Goal: Navigation & Orientation: Find specific page/section

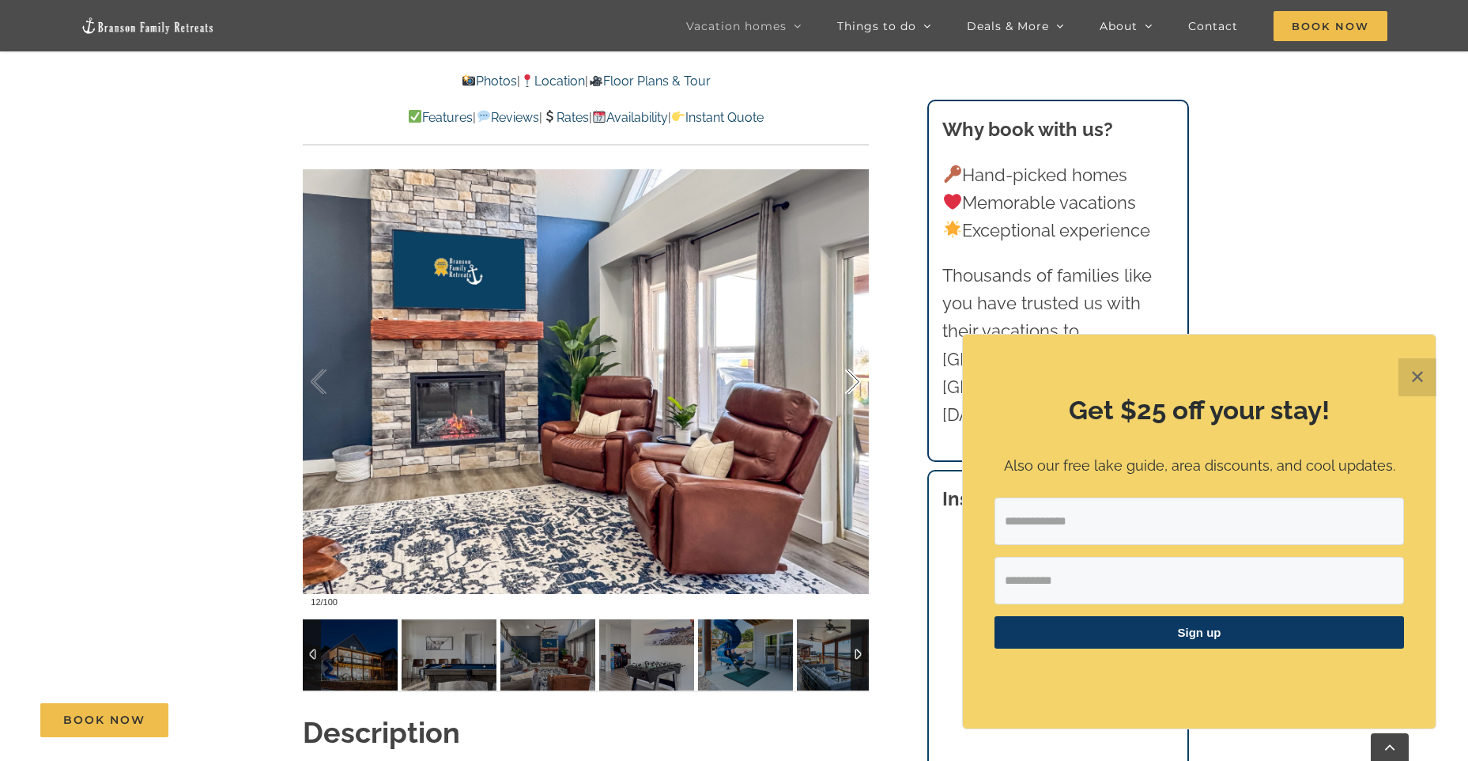
click at [850, 379] on div at bounding box center [836, 382] width 49 height 98
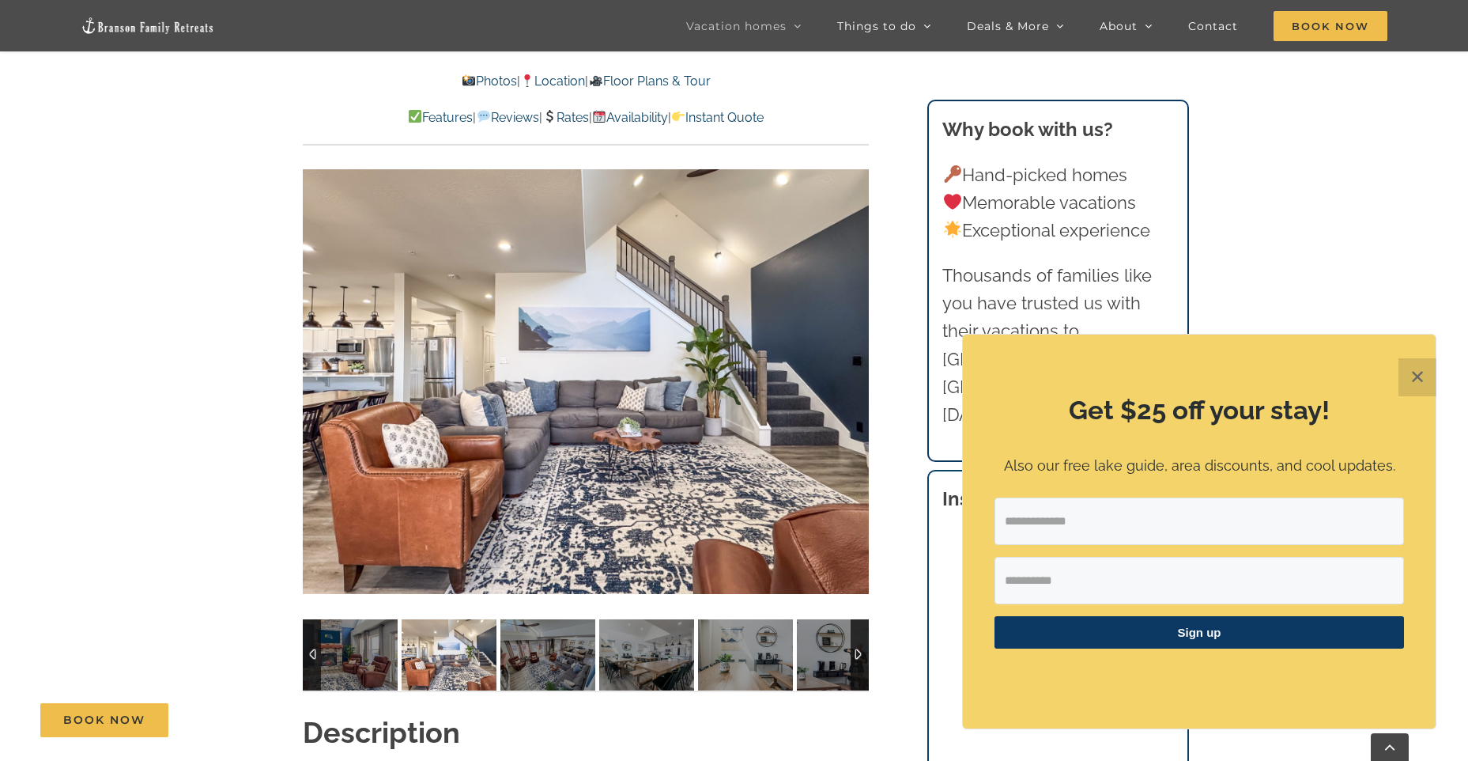
click at [850, 379] on div "13 / 100" at bounding box center [586, 381] width 566 height 465
click at [859, 378] on div at bounding box center [836, 382] width 49 height 98
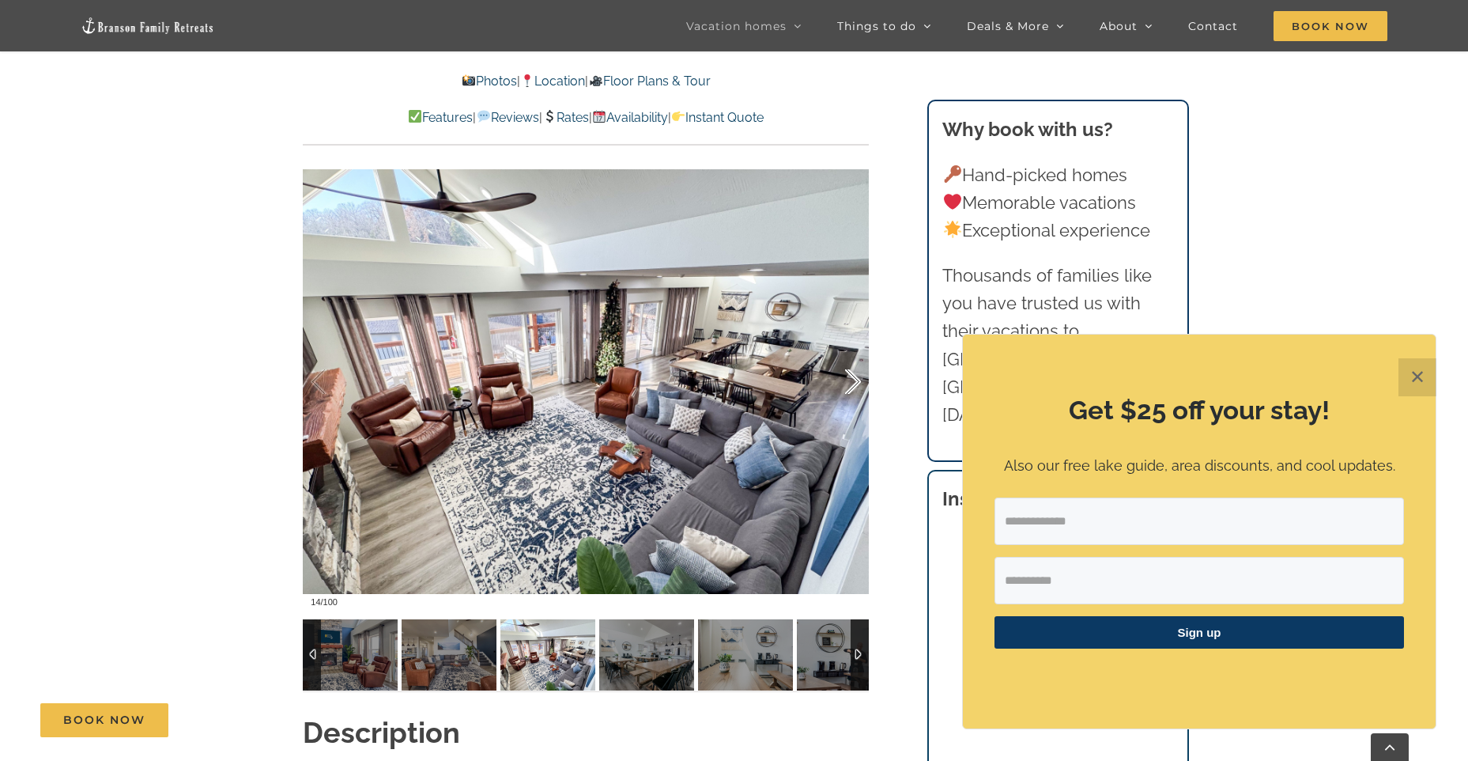
click at [851, 380] on div at bounding box center [836, 382] width 49 height 98
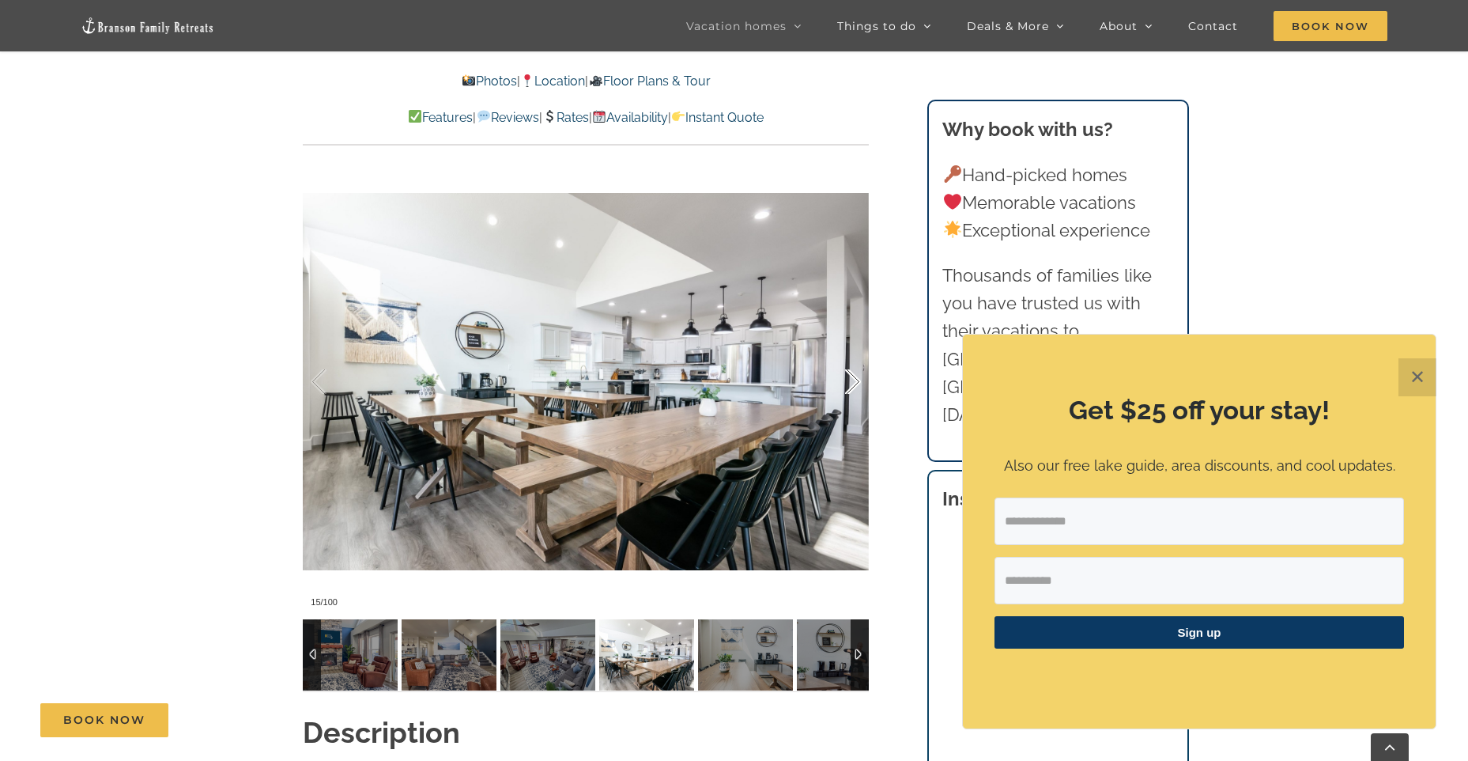
click at [851, 380] on div at bounding box center [836, 382] width 49 height 98
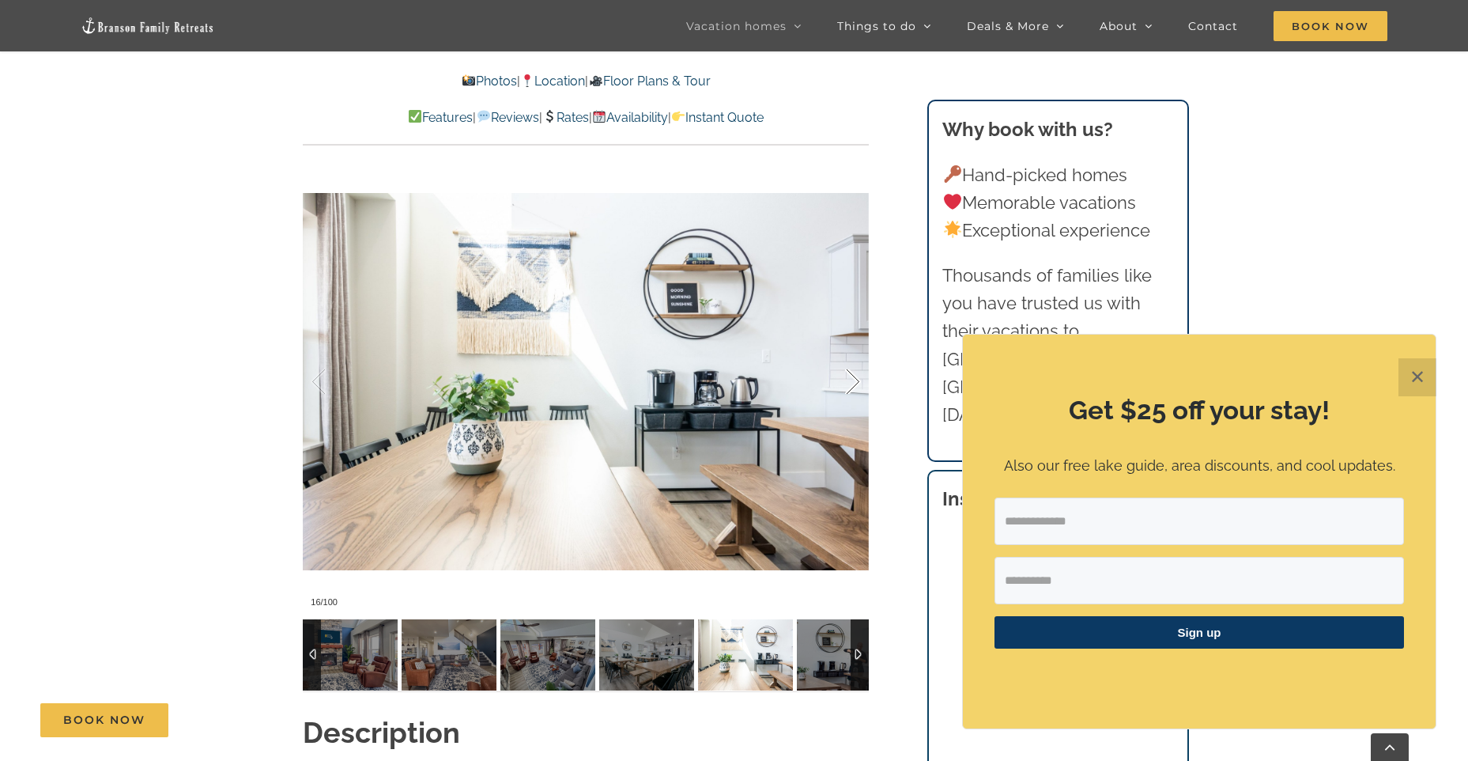
click at [851, 380] on div at bounding box center [836, 382] width 49 height 98
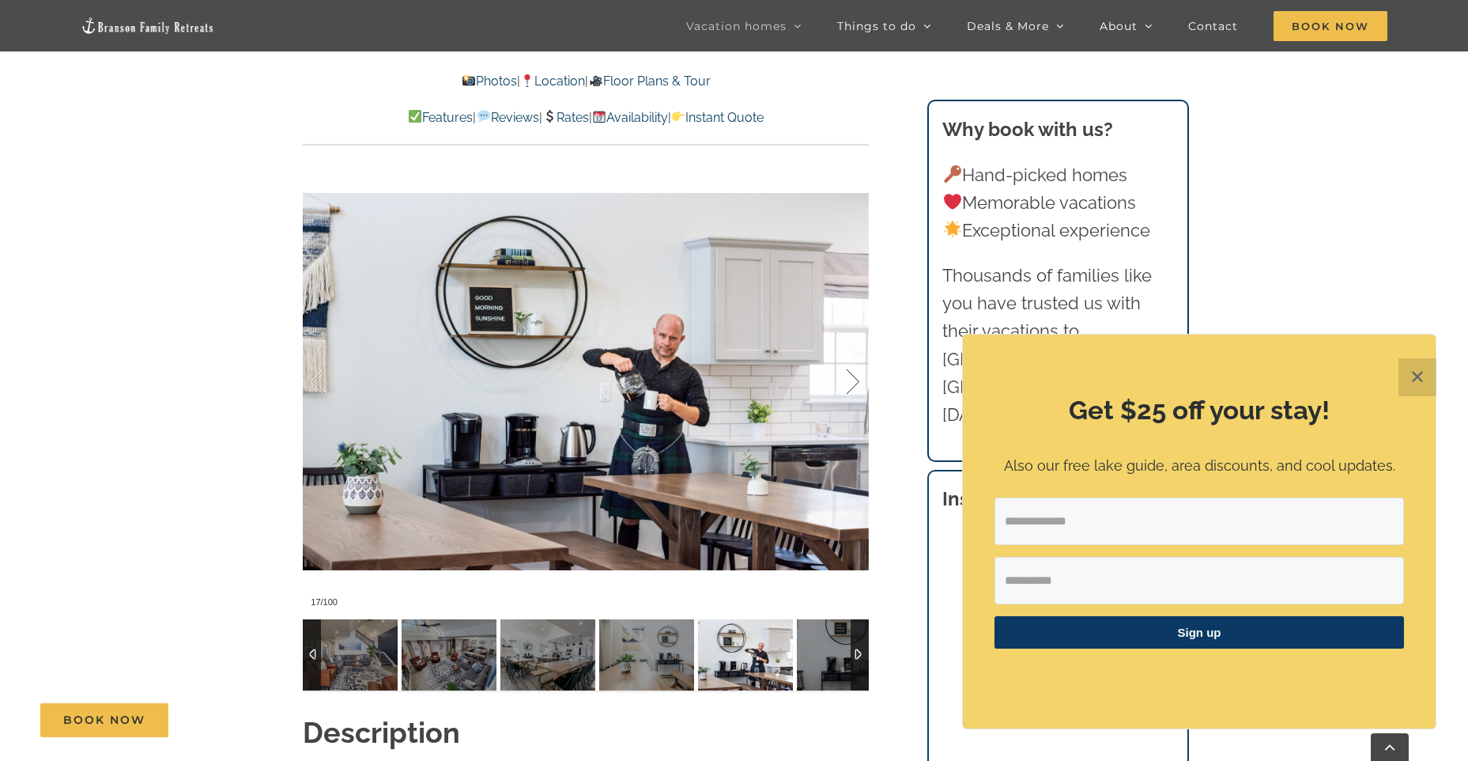
click at [851, 380] on div at bounding box center [836, 382] width 49 height 98
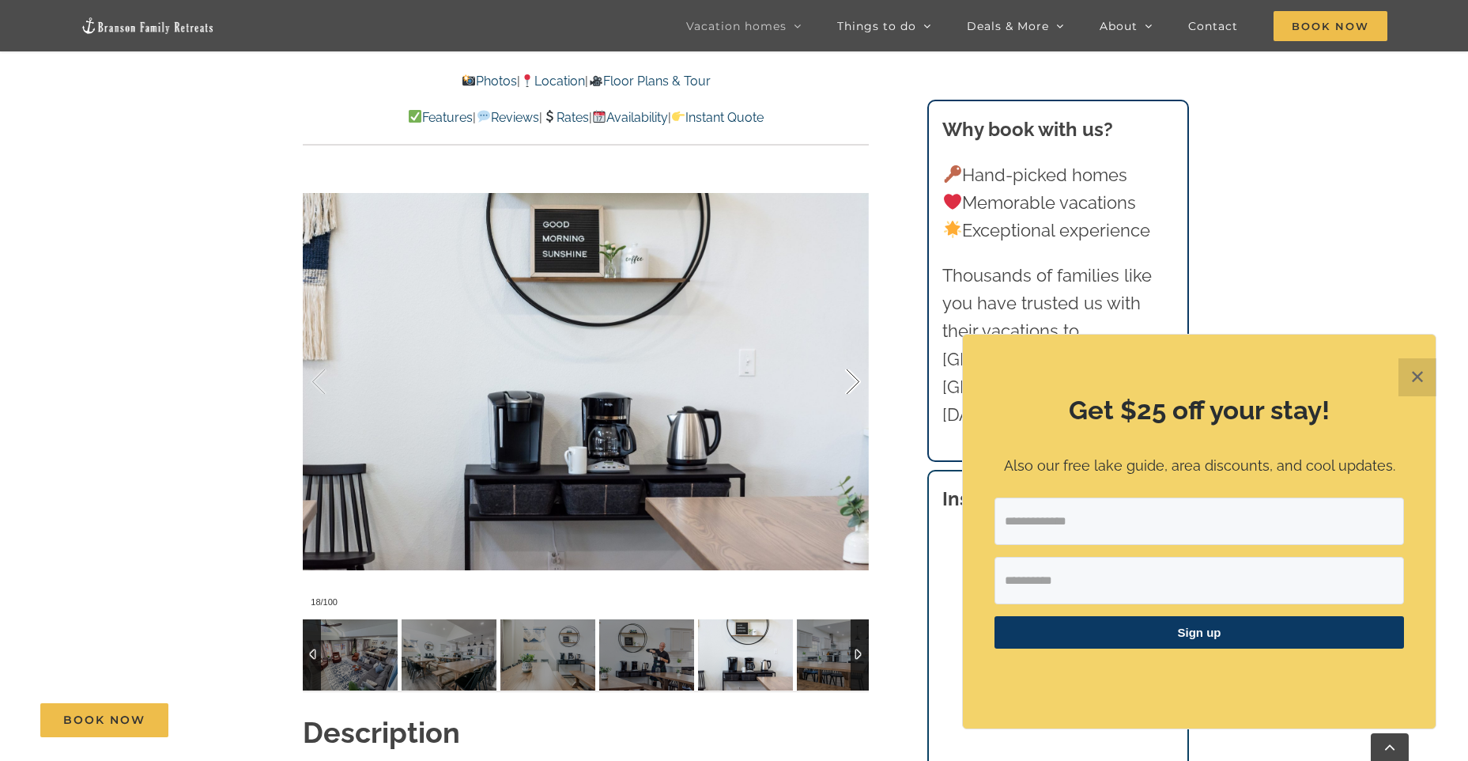
click at [851, 380] on div at bounding box center [836, 382] width 49 height 98
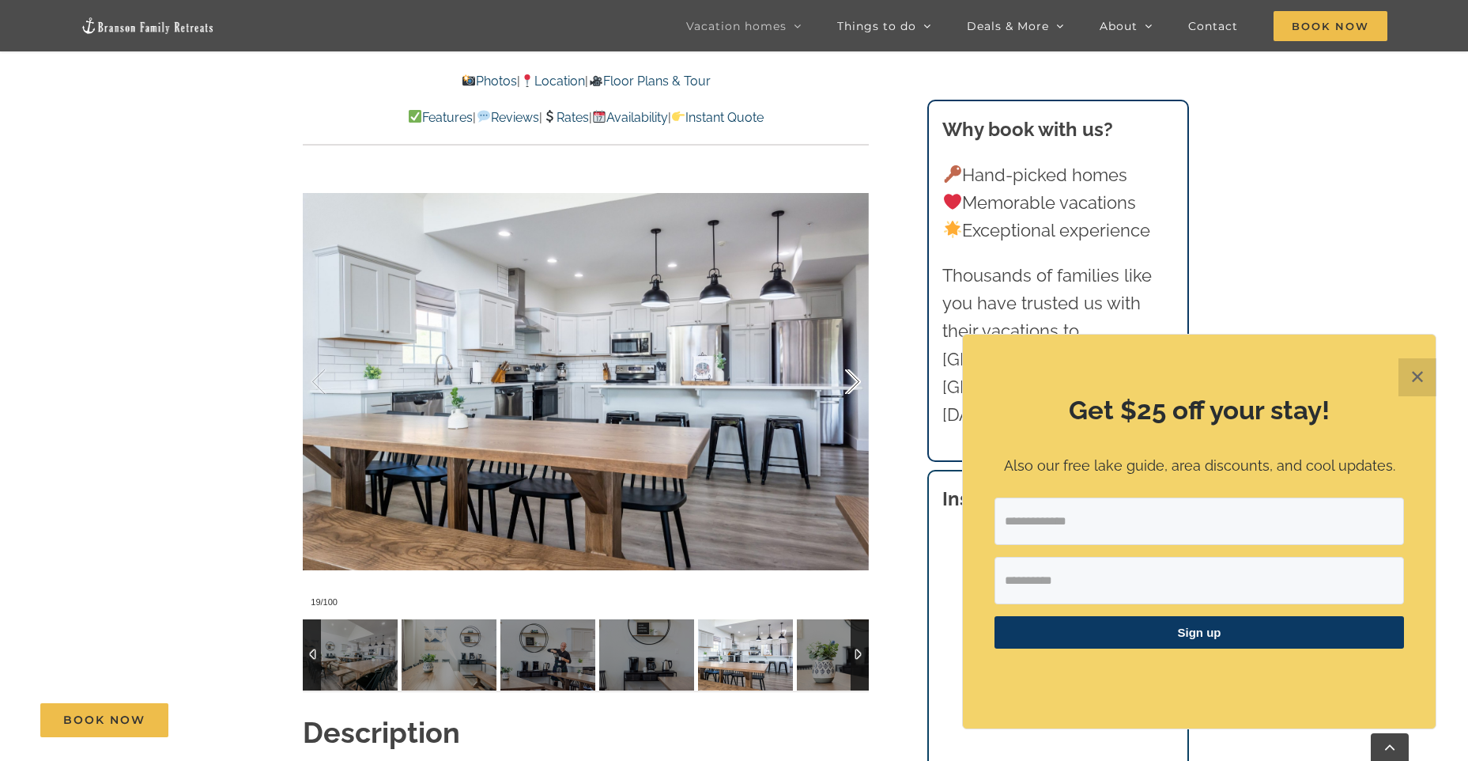
click at [851, 380] on div at bounding box center [836, 382] width 49 height 98
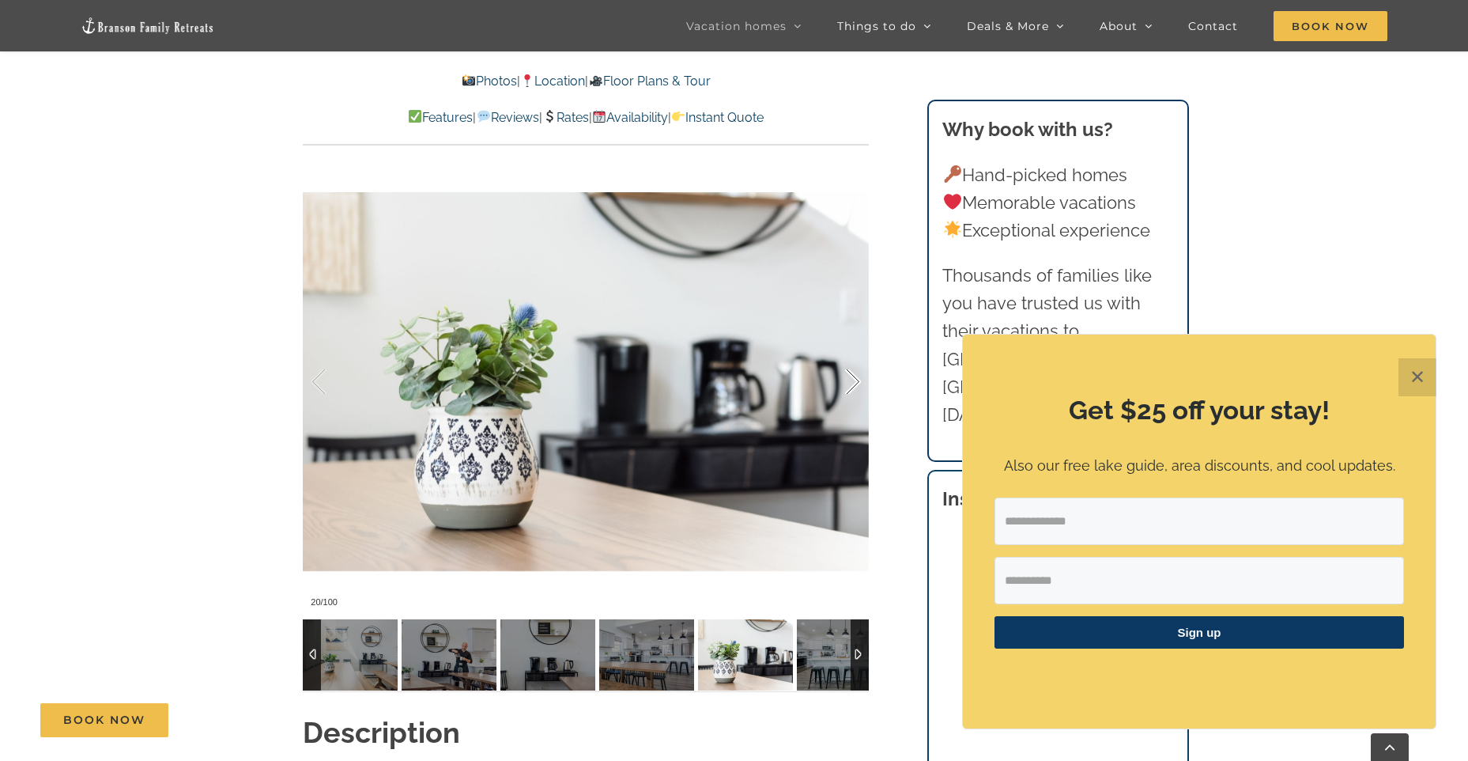
click at [851, 380] on div at bounding box center [836, 382] width 49 height 98
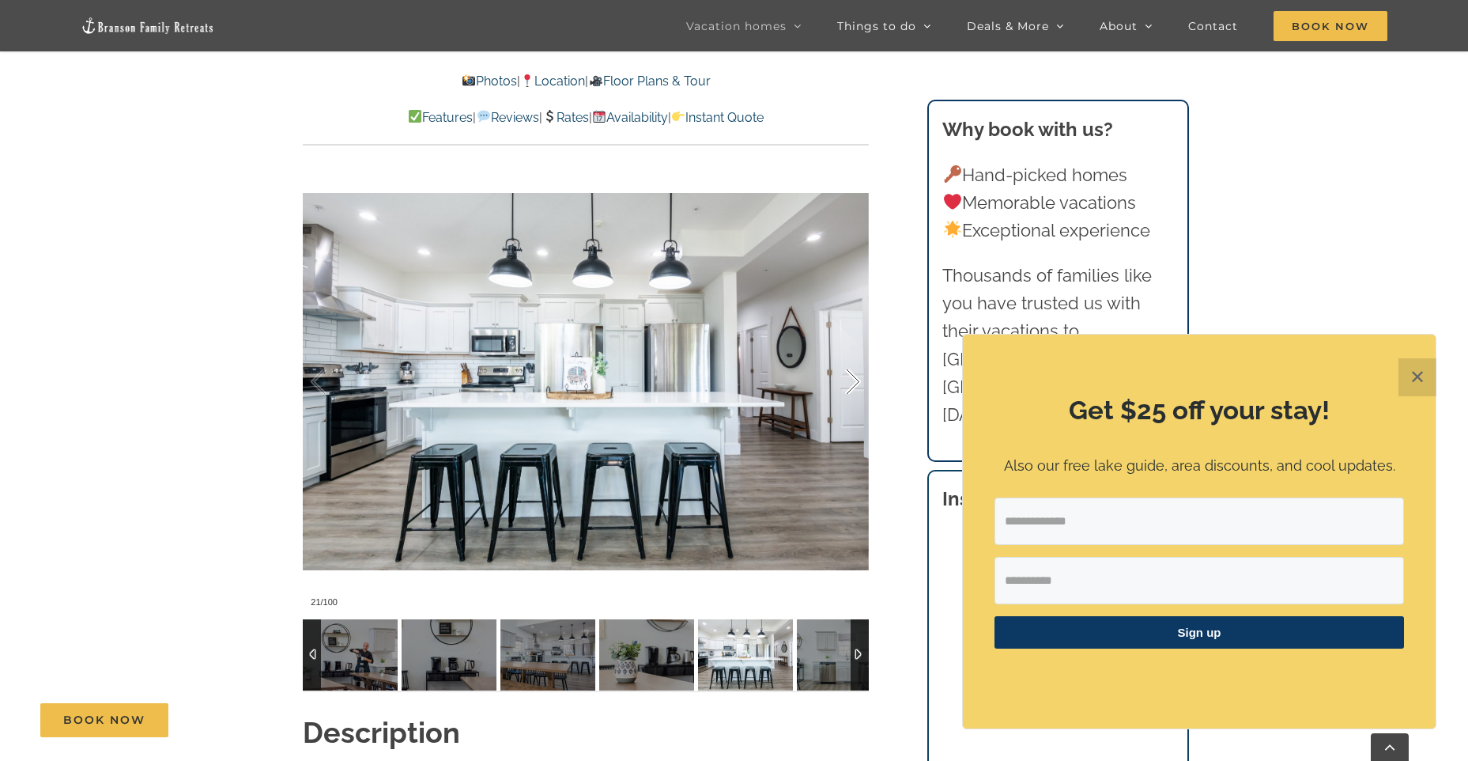
click at [851, 380] on div at bounding box center [836, 382] width 49 height 98
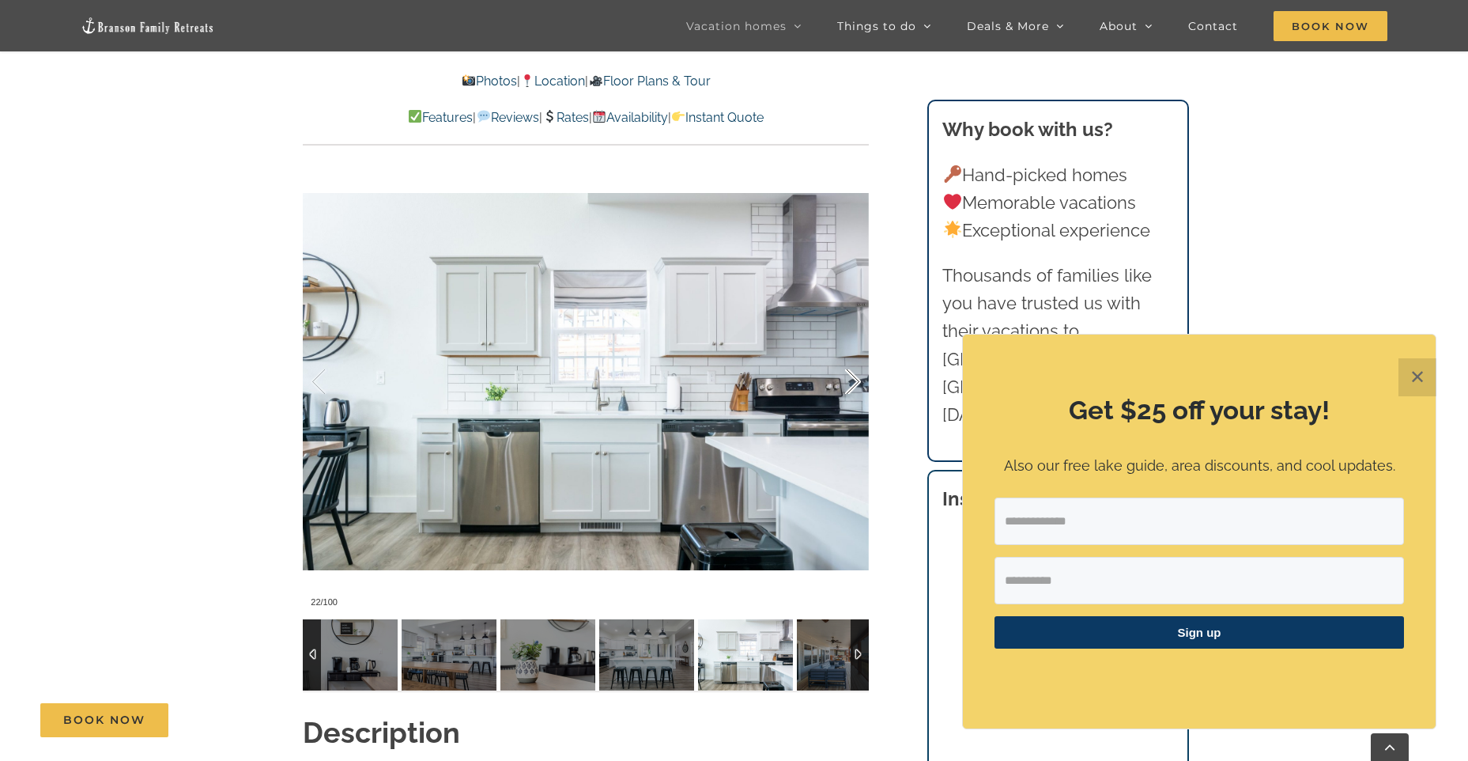
click at [851, 380] on div at bounding box center [836, 382] width 49 height 98
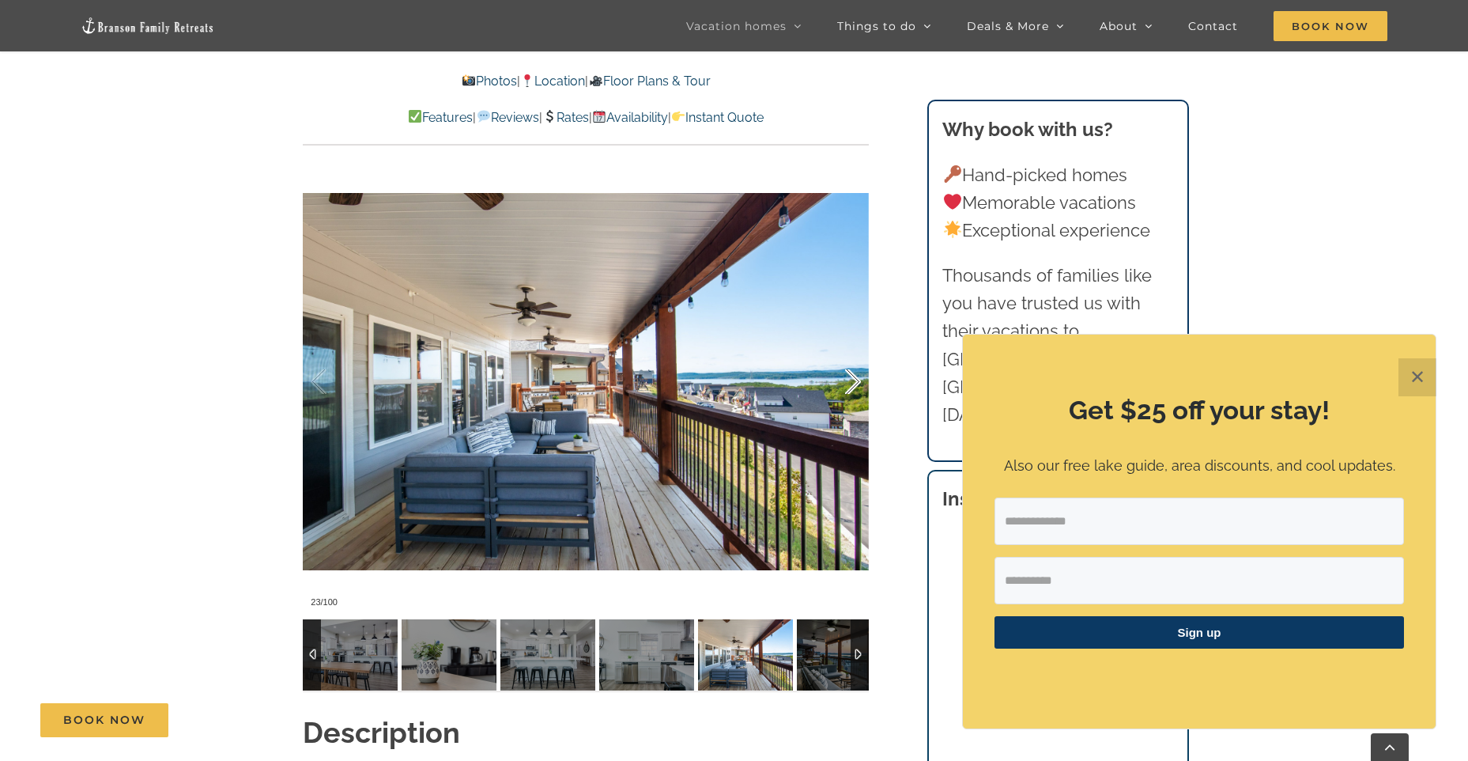
click at [851, 380] on div at bounding box center [836, 382] width 49 height 98
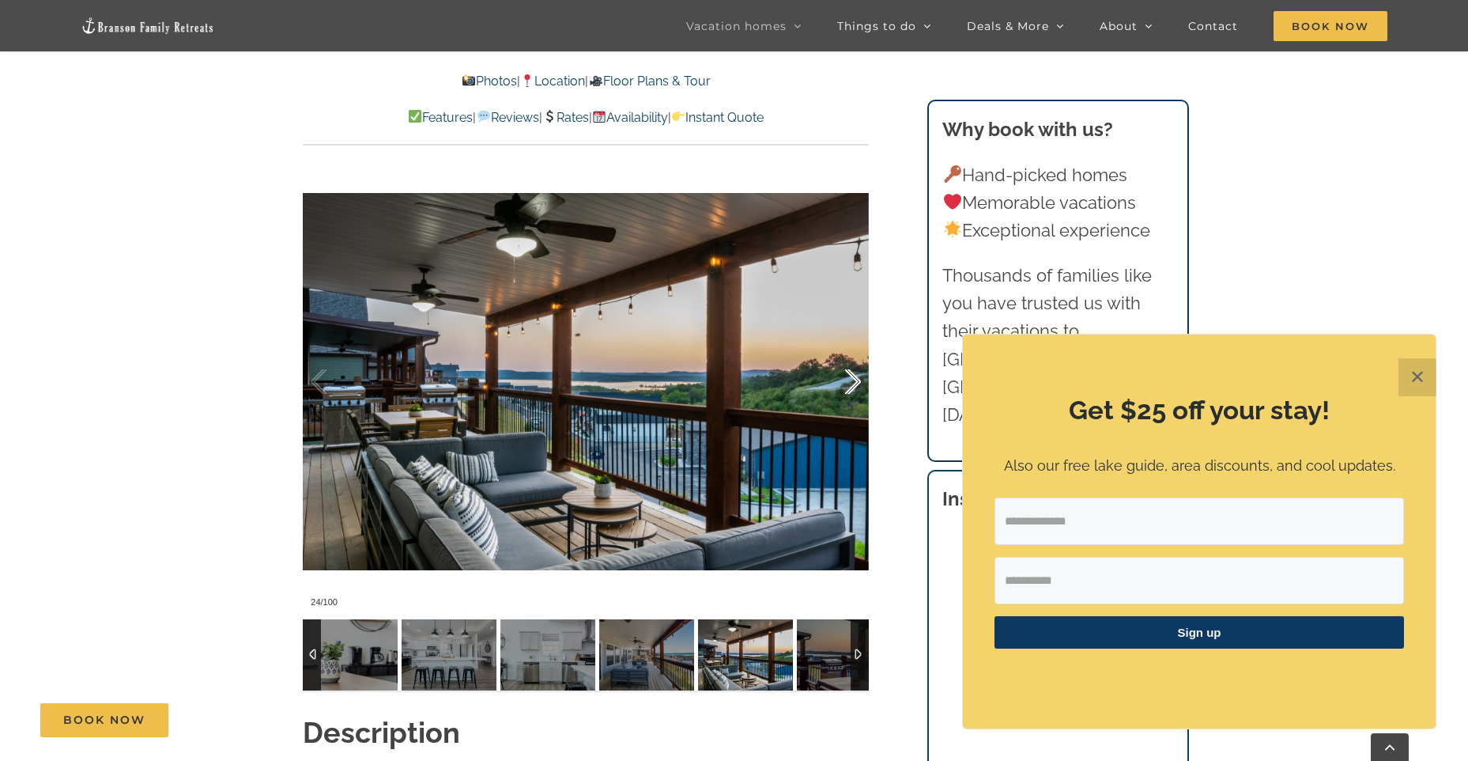
click at [851, 380] on div at bounding box center [836, 382] width 49 height 98
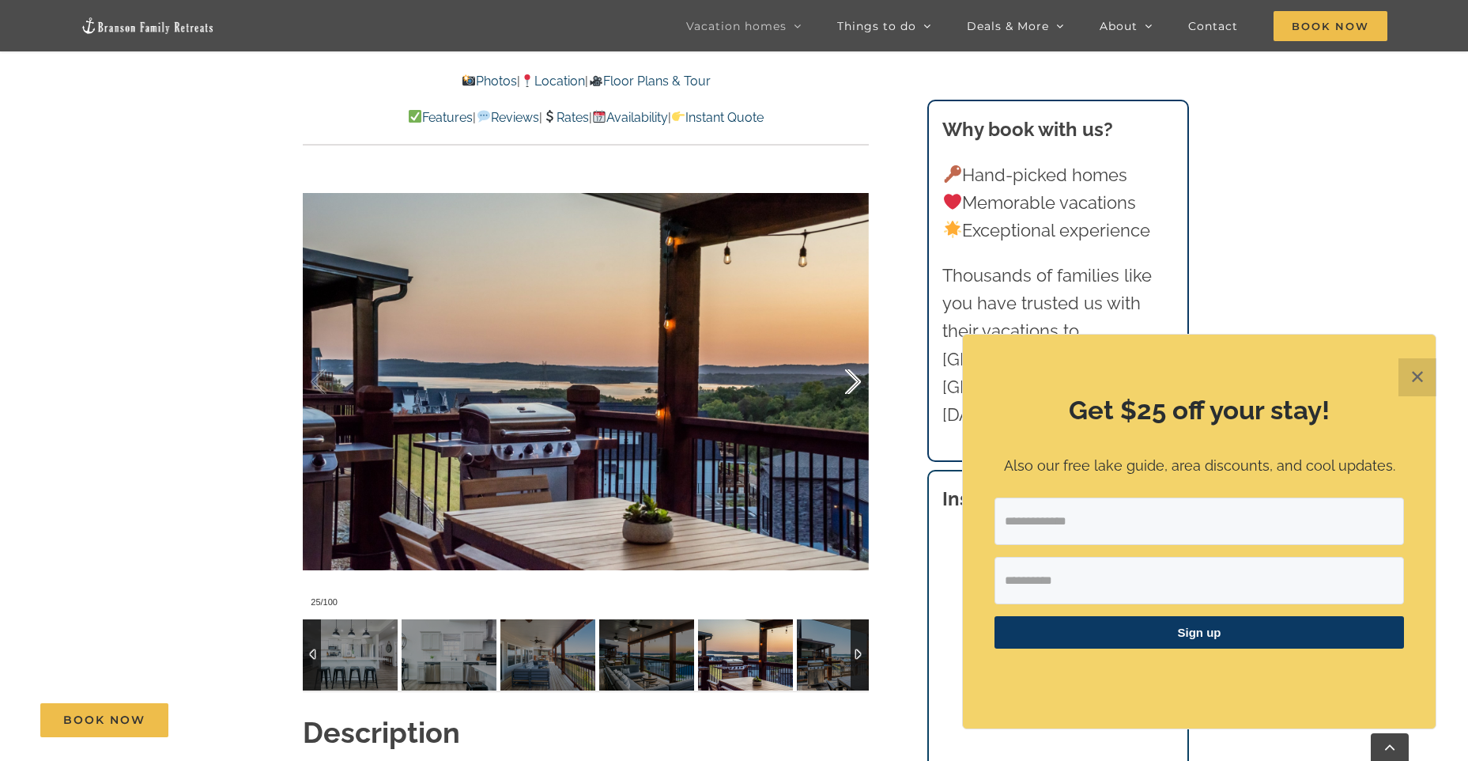
click at [851, 380] on div at bounding box center [836, 382] width 49 height 98
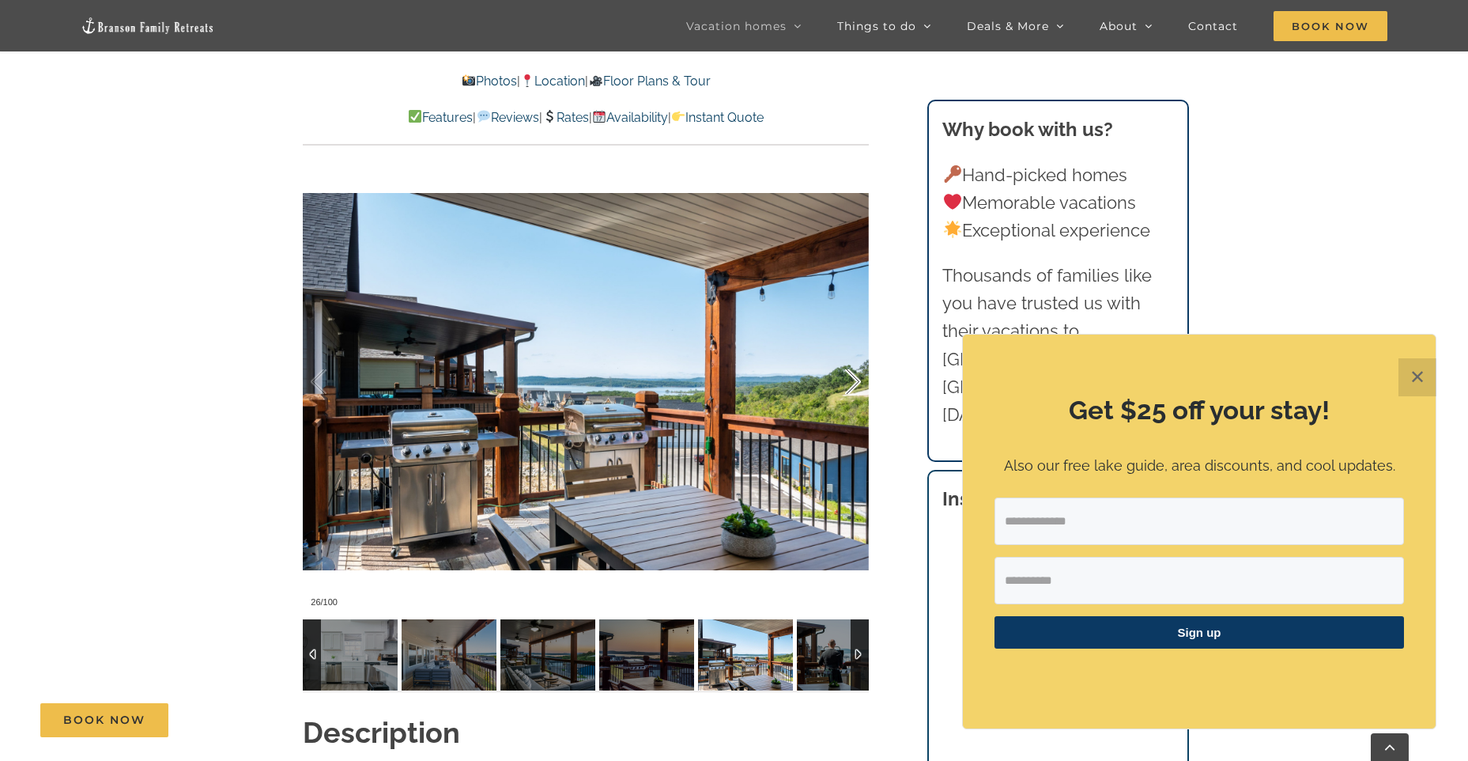
click at [851, 380] on div at bounding box center [836, 382] width 49 height 98
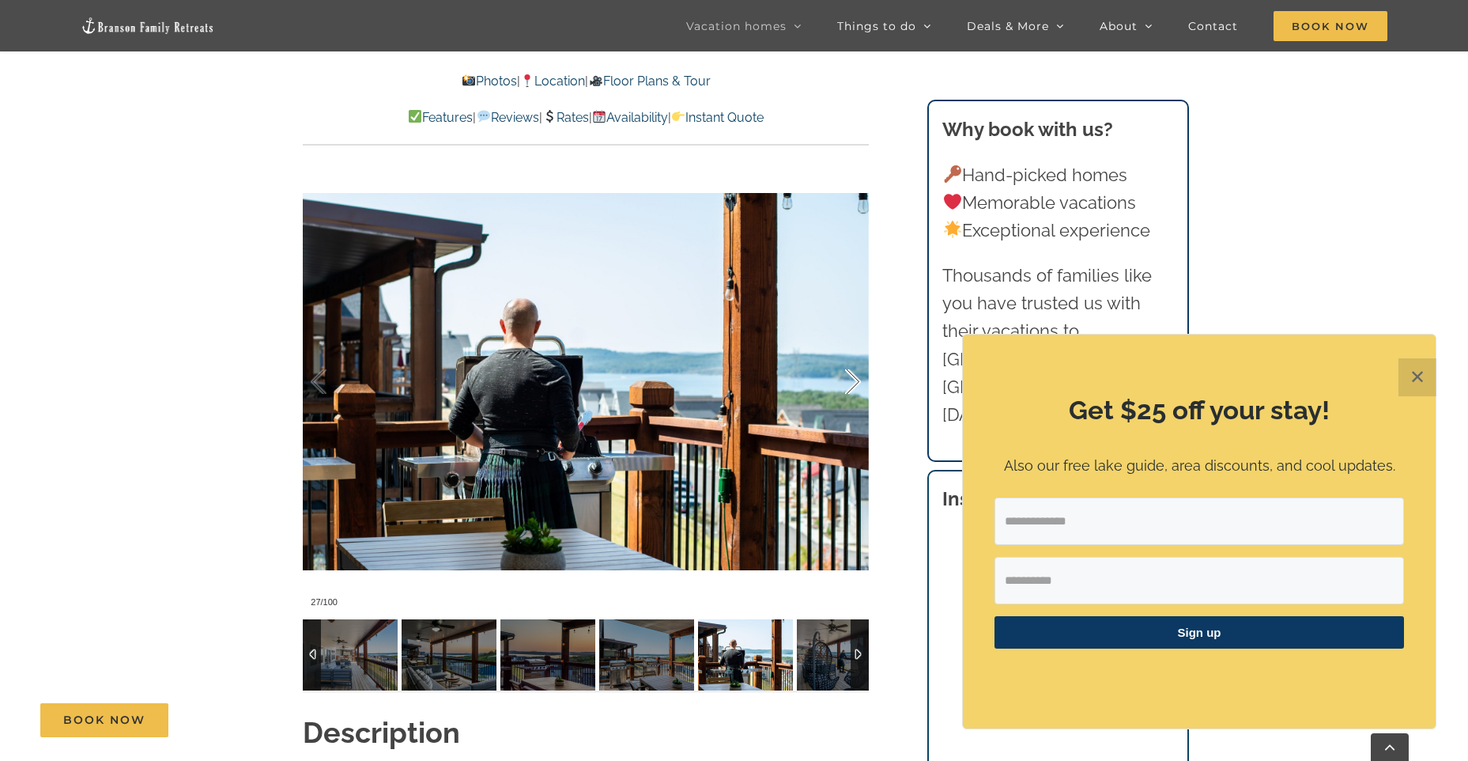
click at [851, 380] on div at bounding box center [836, 382] width 49 height 98
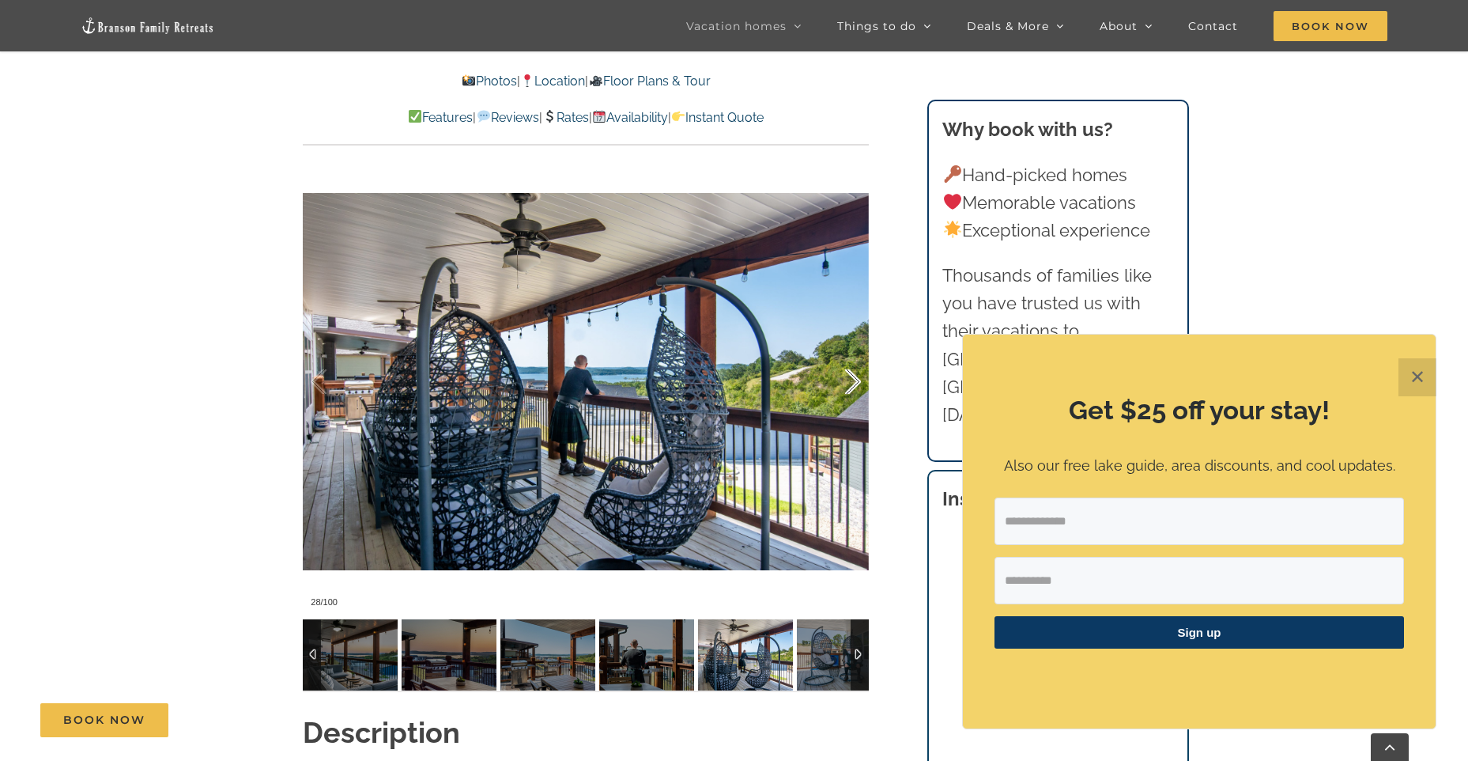
click at [851, 380] on div at bounding box center [836, 382] width 49 height 98
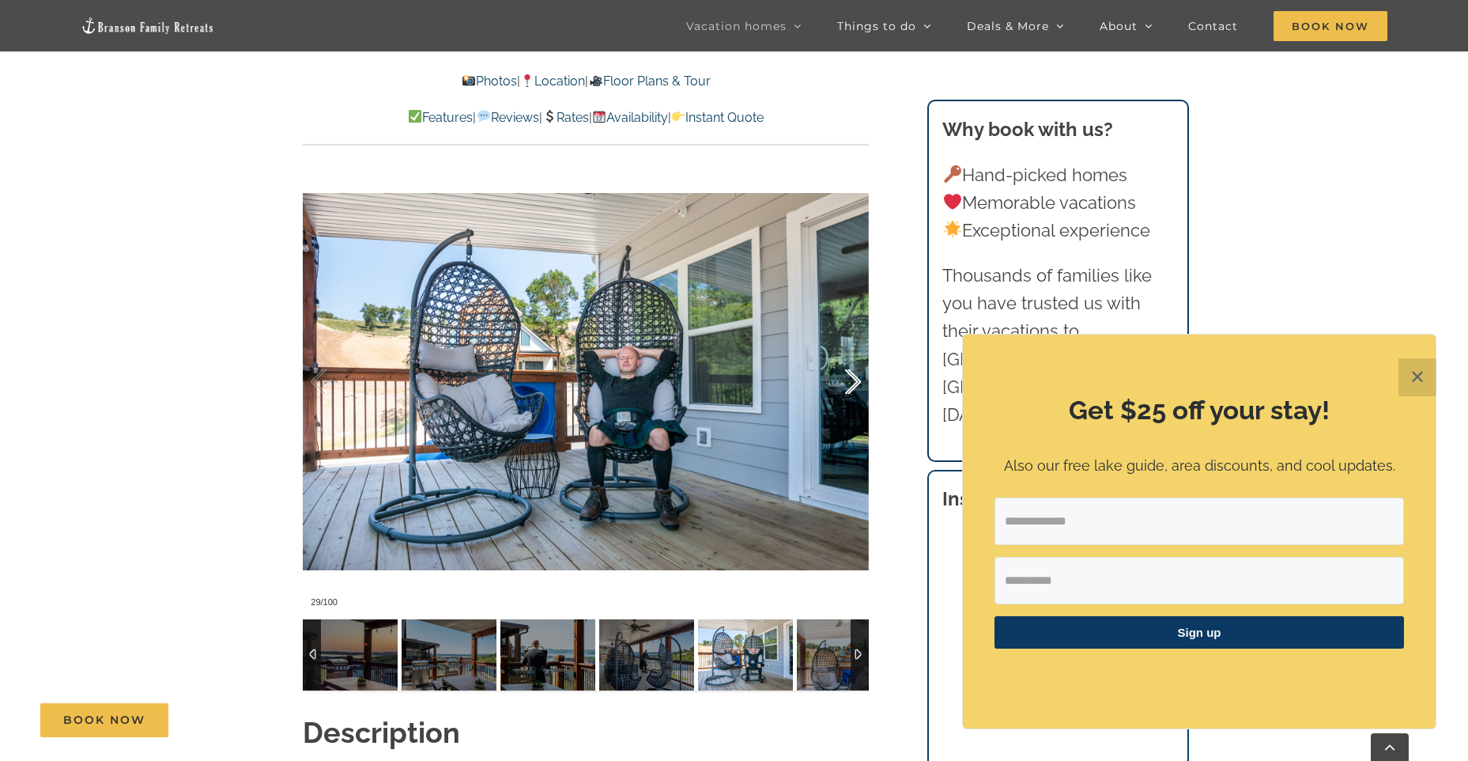
click at [851, 380] on div at bounding box center [836, 382] width 49 height 98
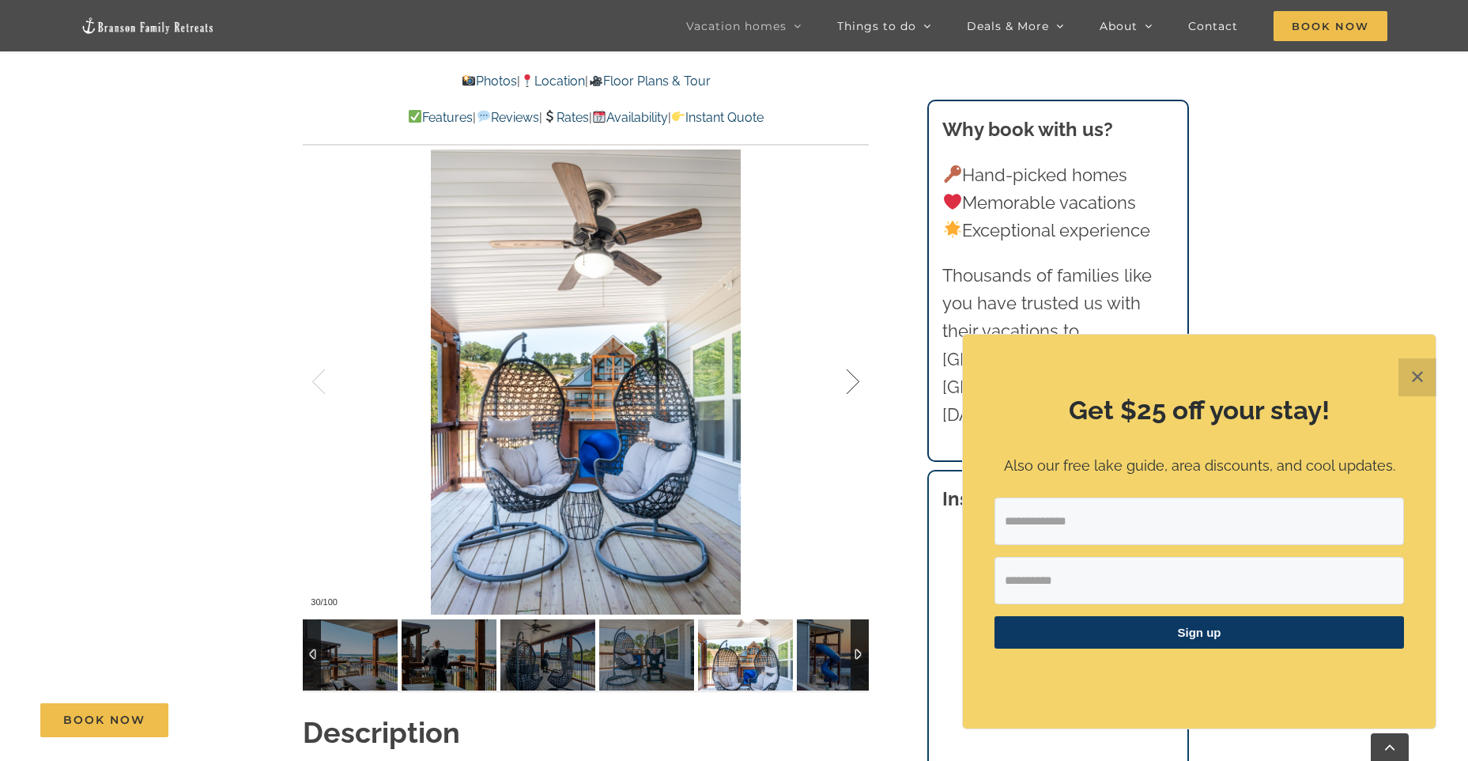
click at [851, 380] on div at bounding box center [836, 382] width 49 height 98
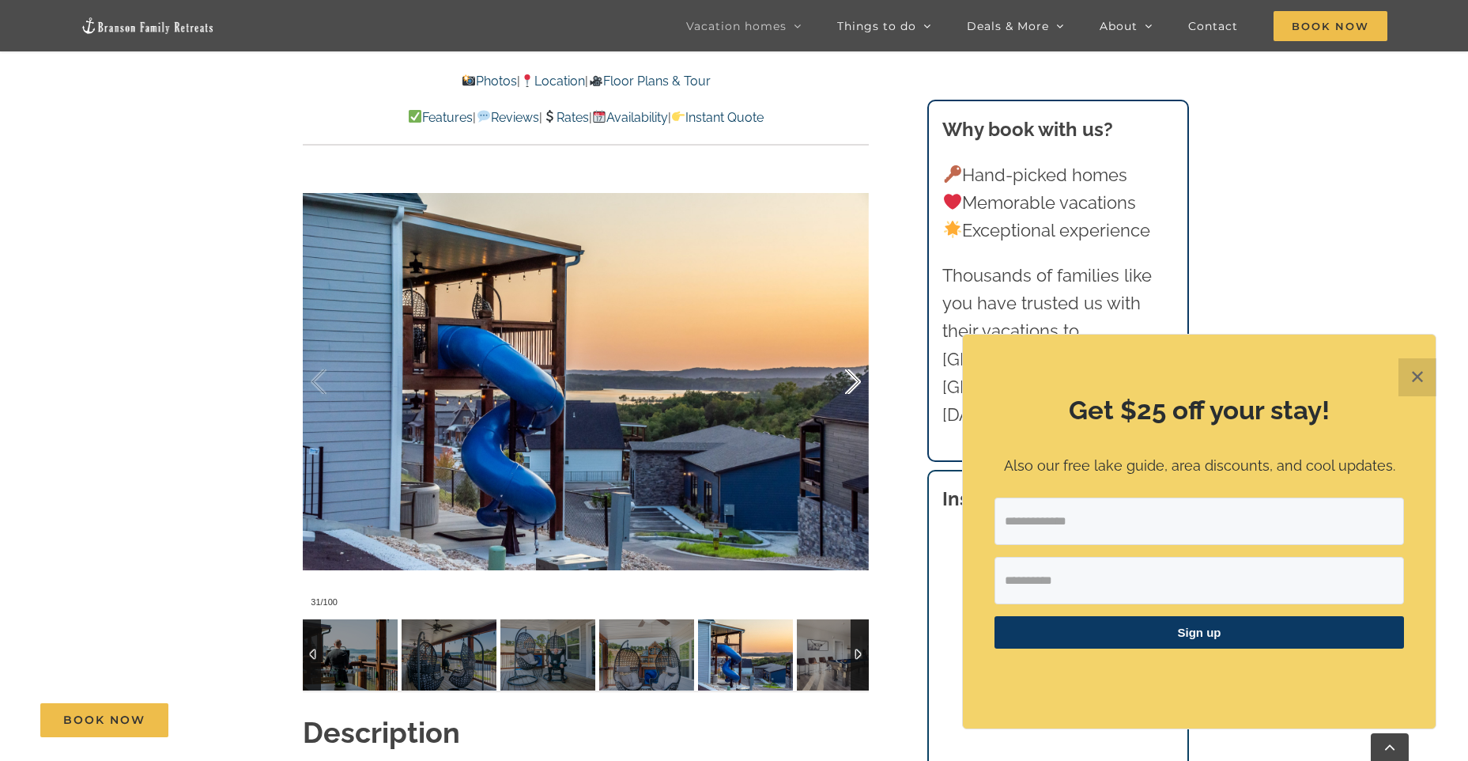
click at [851, 380] on div at bounding box center [836, 382] width 49 height 98
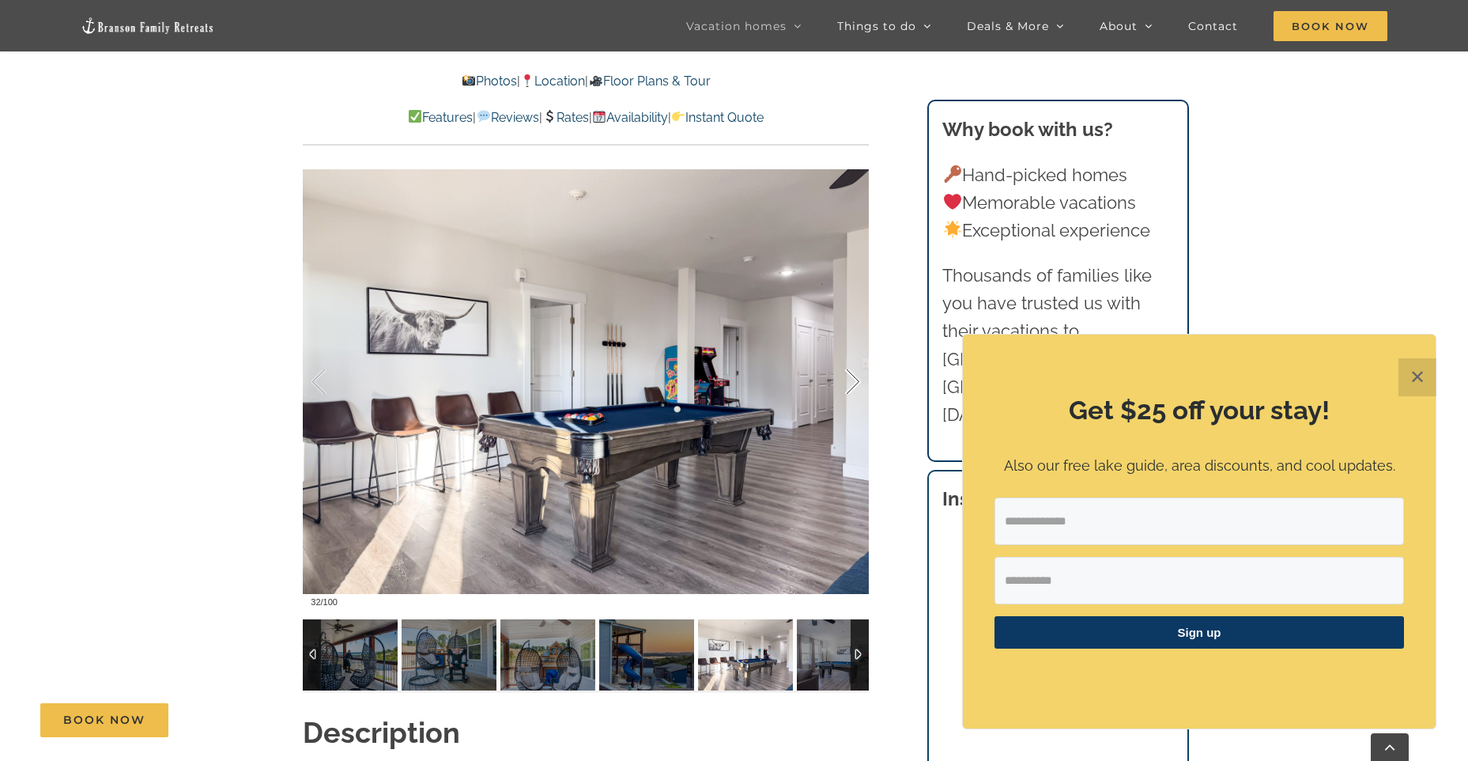
click at [851, 380] on div at bounding box center [836, 382] width 49 height 98
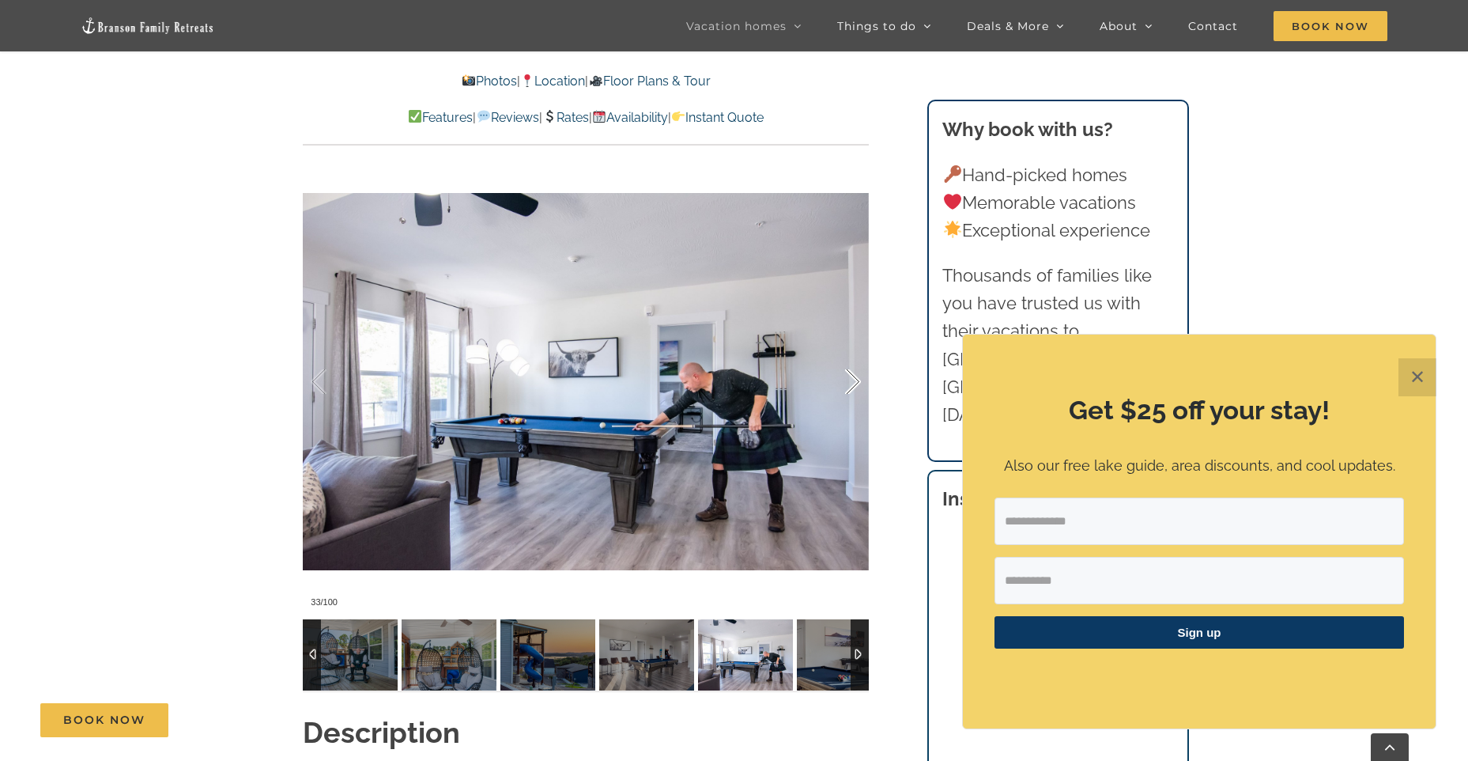
click at [851, 380] on div at bounding box center [836, 382] width 49 height 98
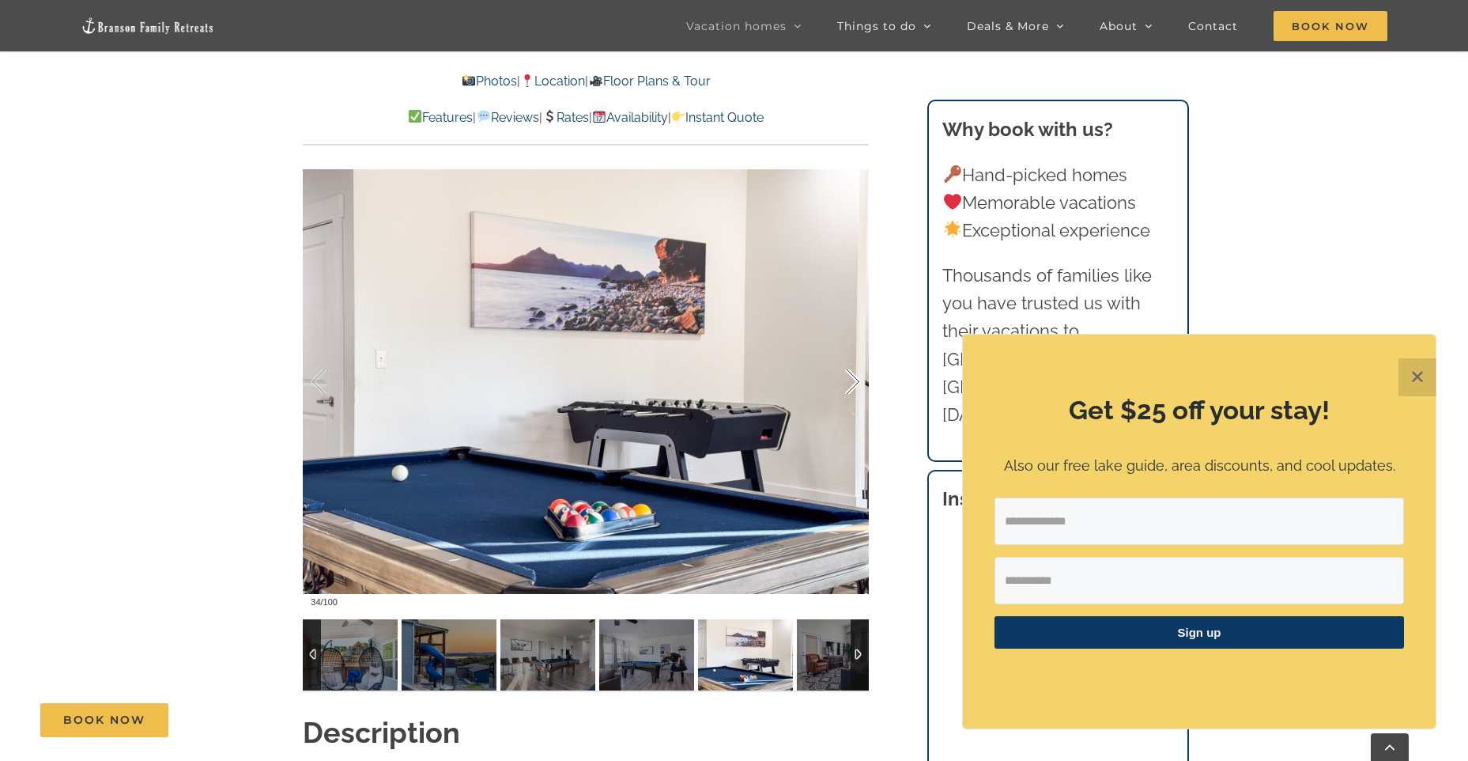
click at [851, 380] on div at bounding box center [836, 382] width 49 height 98
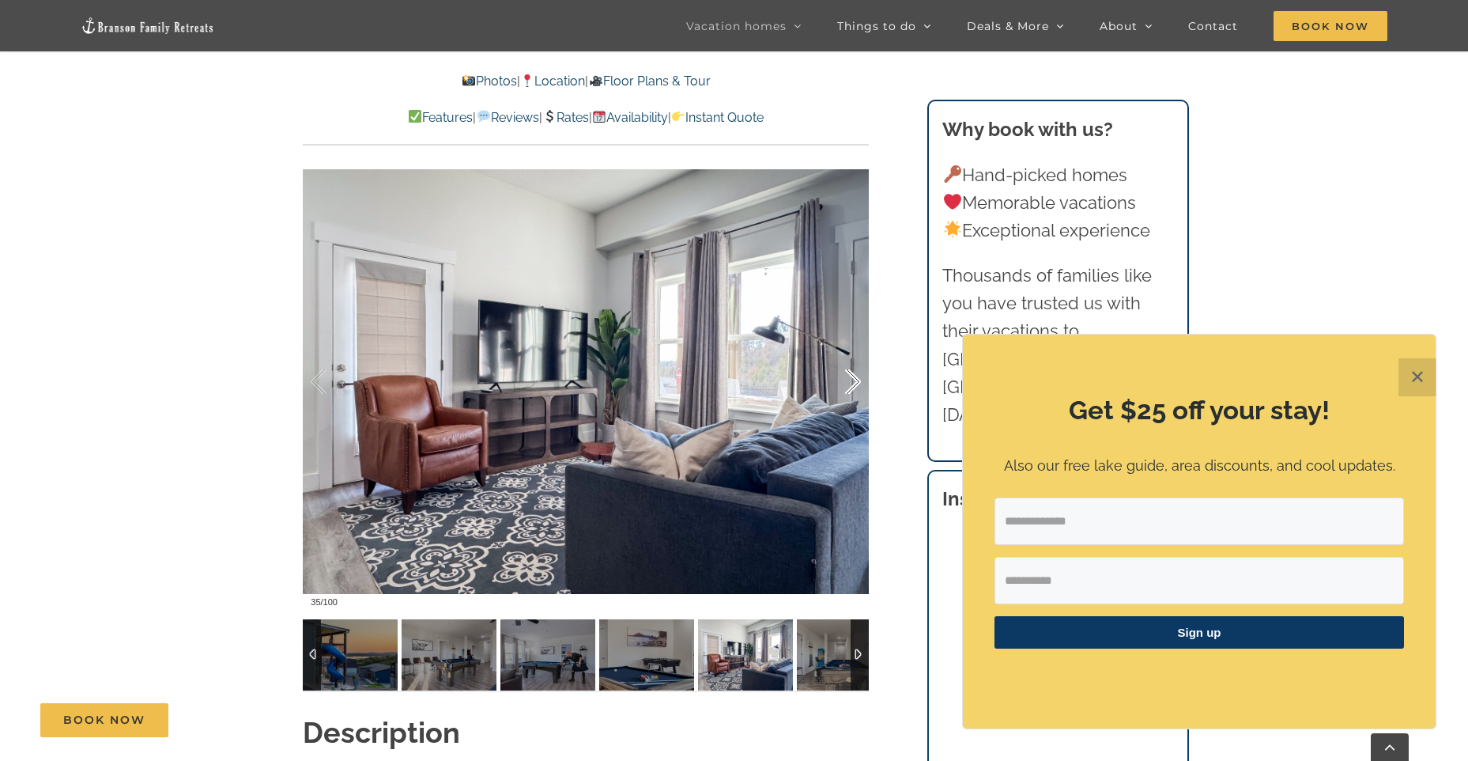
click at [851, 380] on div at bounding box center [836, 382] width 49 height 98
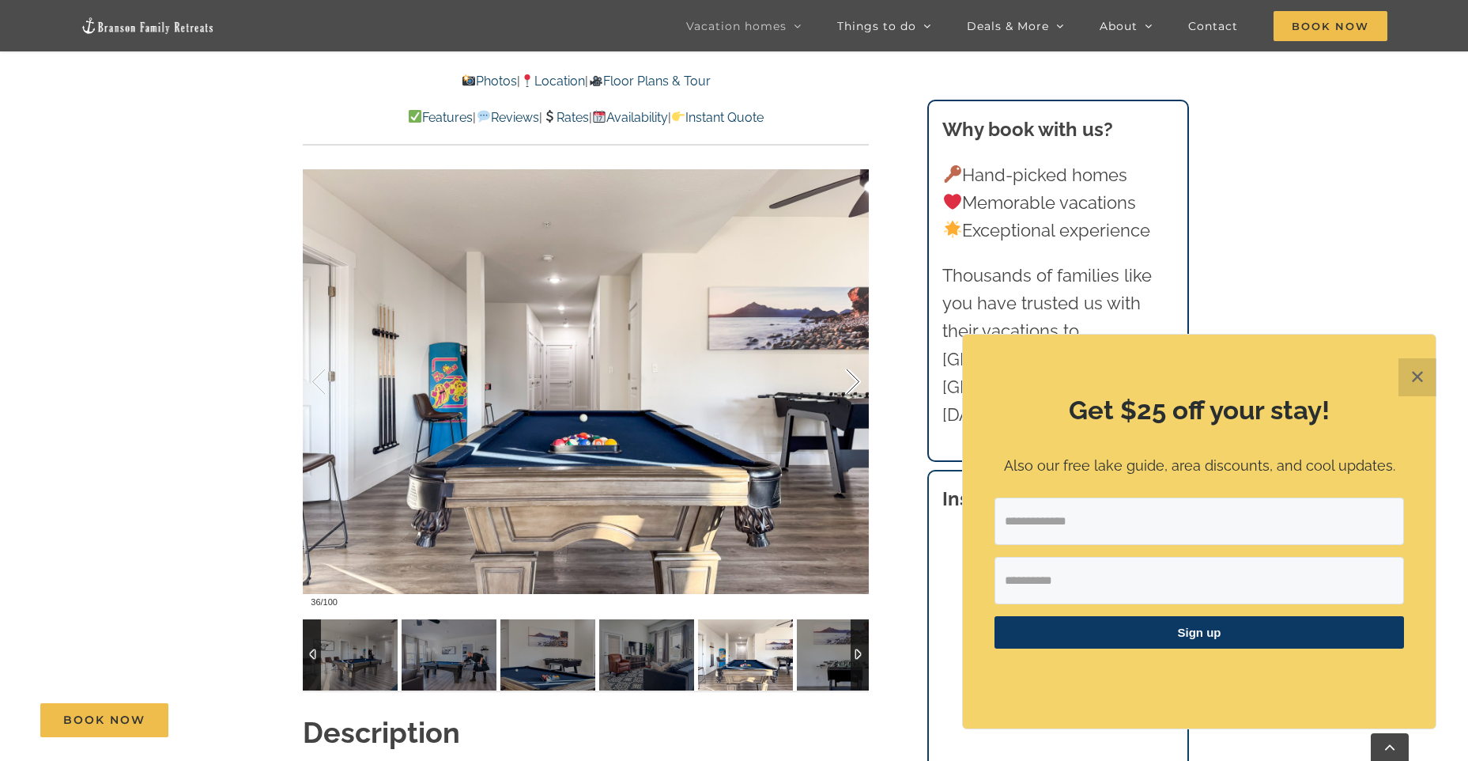
click at [851, 383] on div at bounding box center [836, 382] width 49 height 98
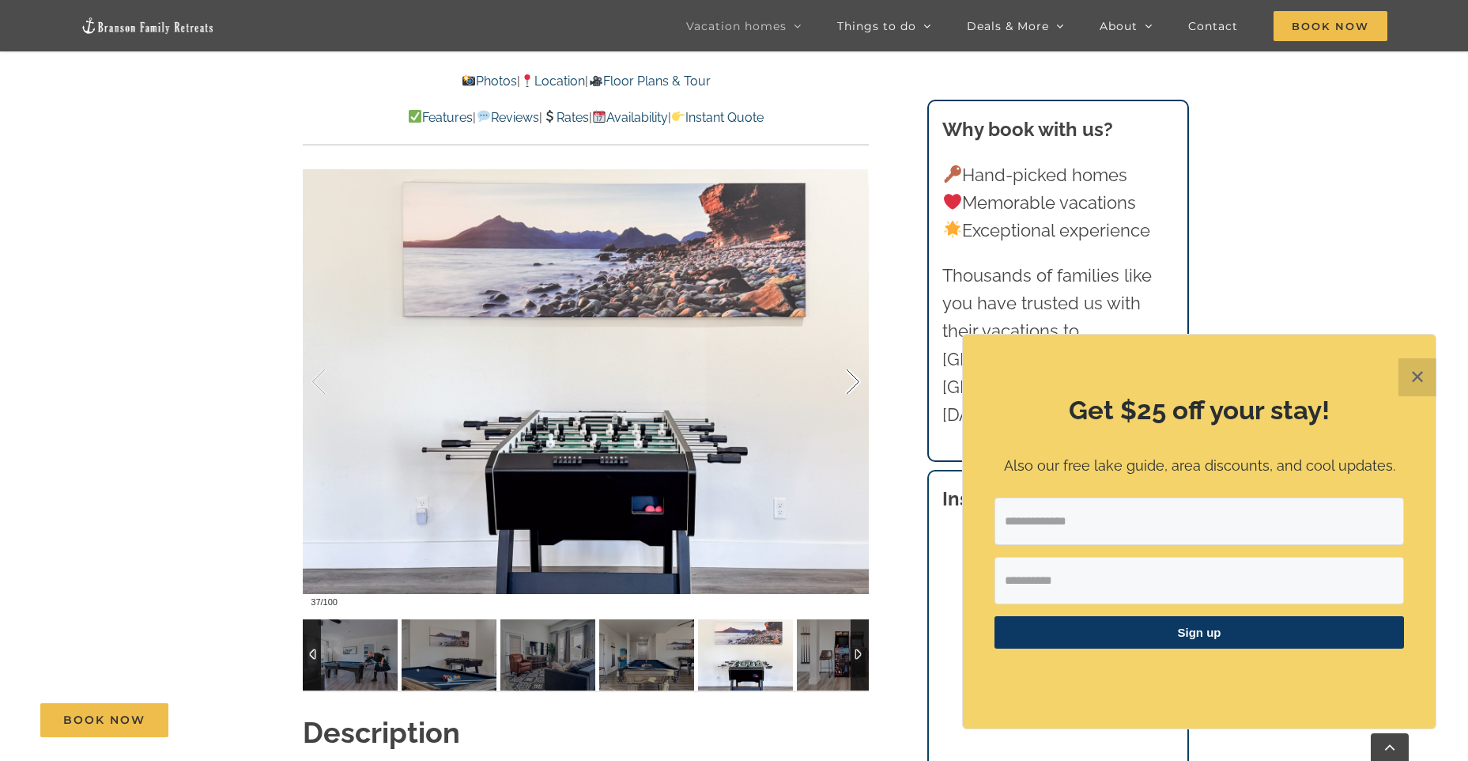
click at [851, 383] on div at bounding box center [836, 382] width 49 height 98
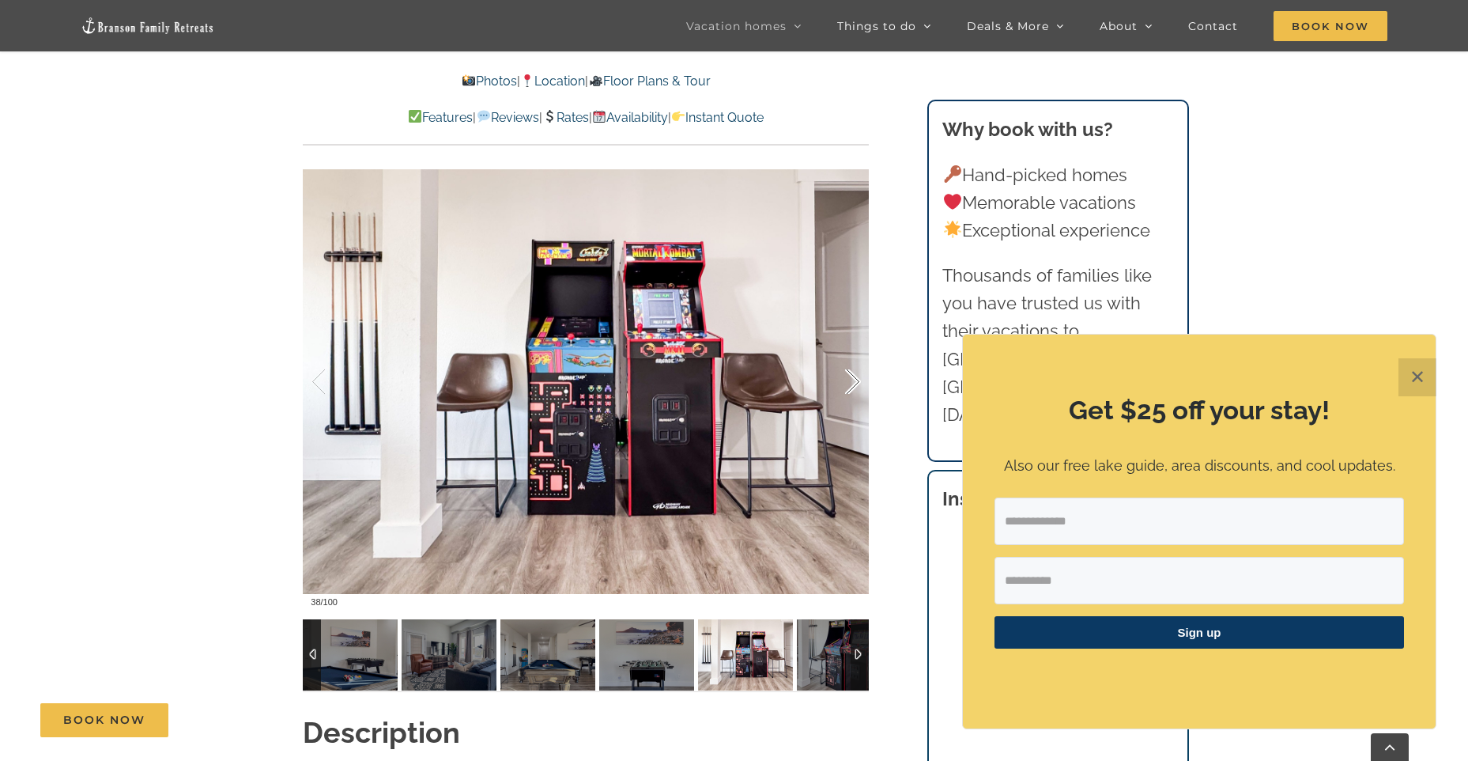
click at [851, 383] on div at bounding box center [836, 382] width 49 height 98
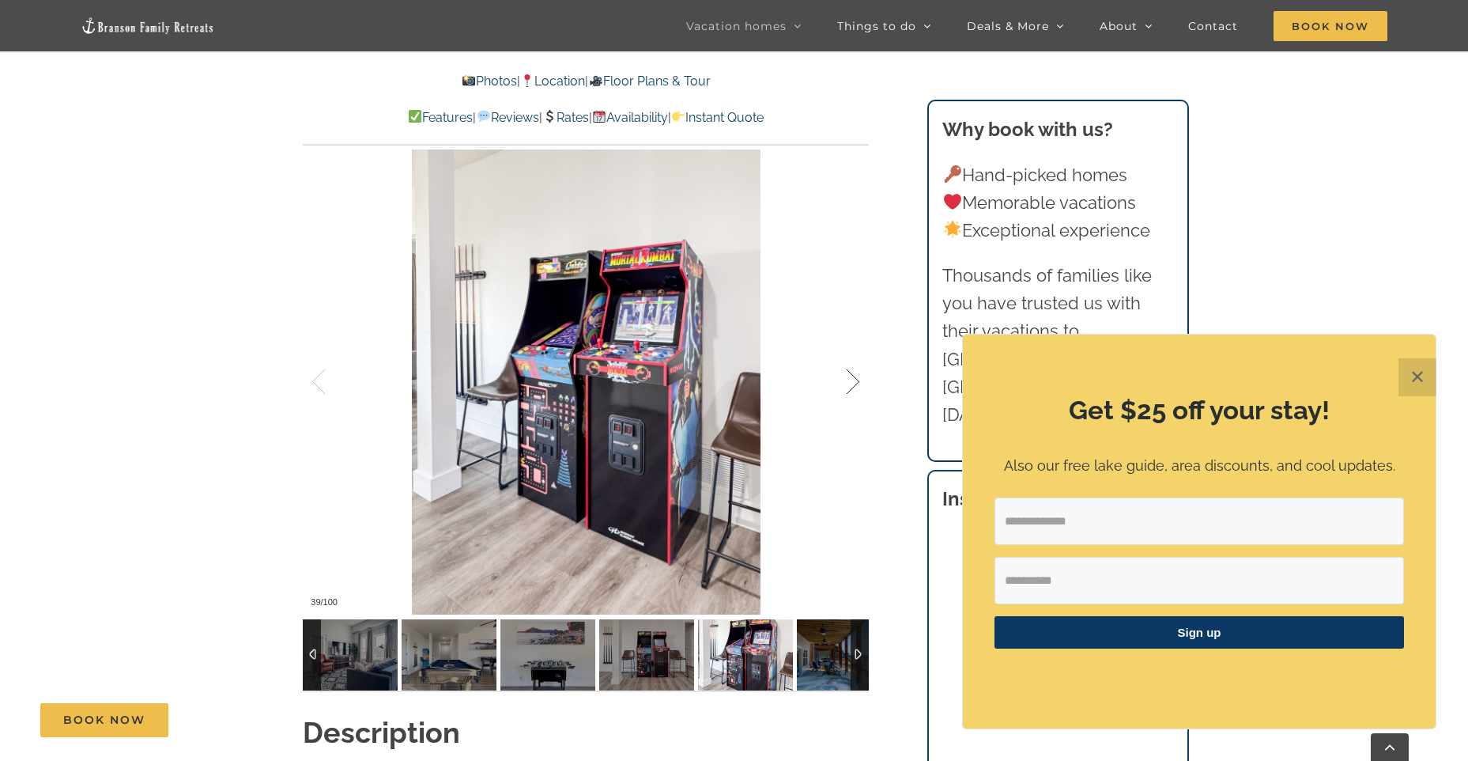
click at [851, 383] on div at bounding box center [836, 382] width 49 height 98
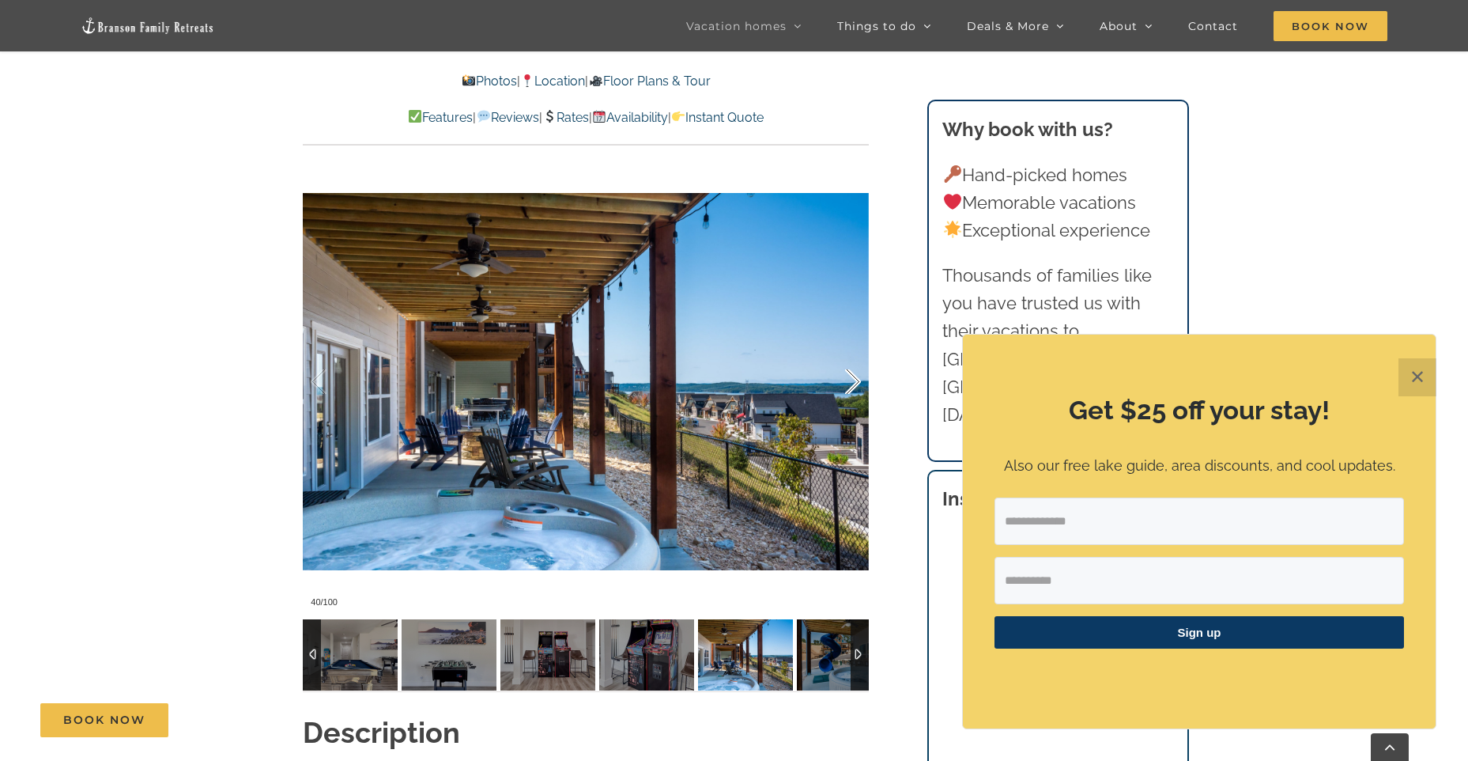
click at [851, 383] on div at bounding box center [836, 382] width 49 height 98
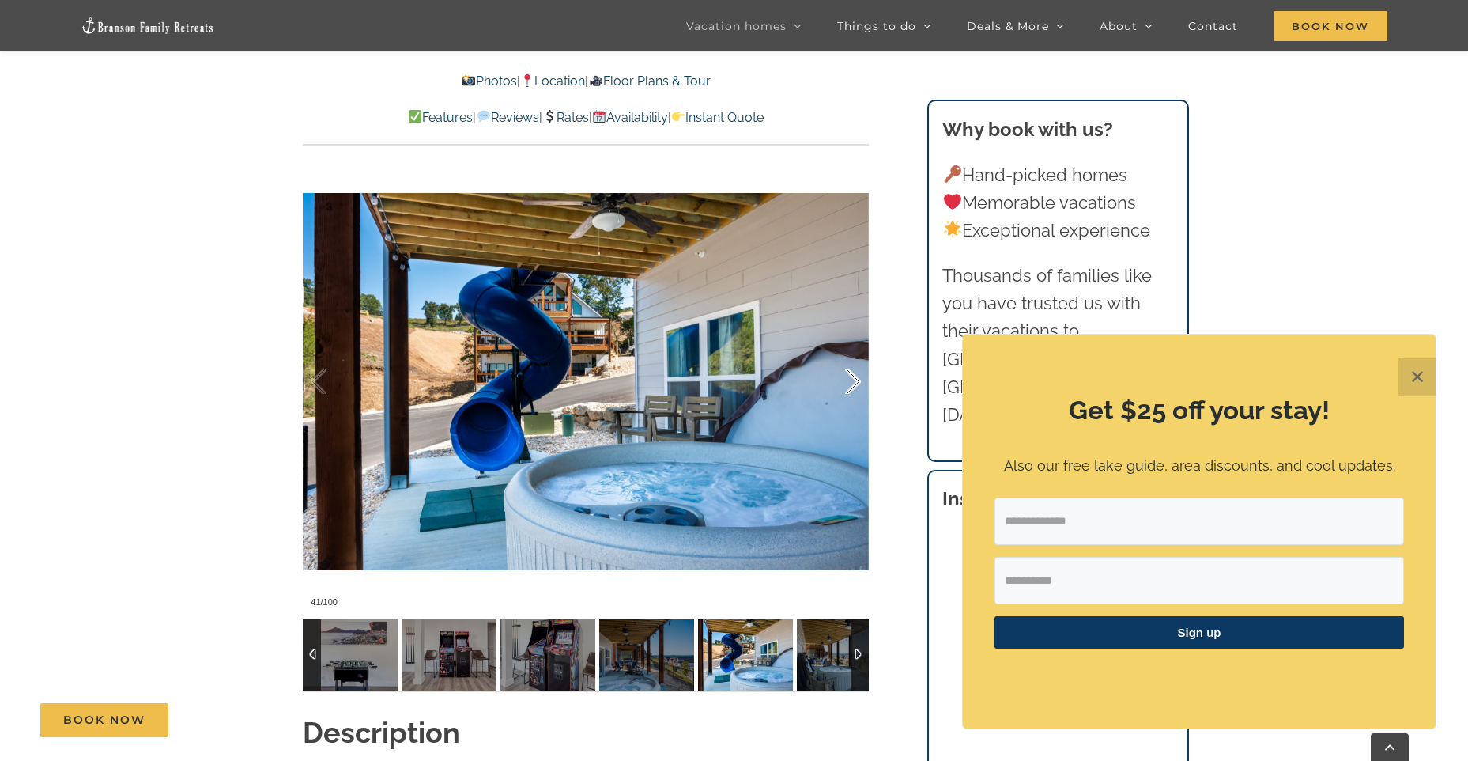
click at [851, 383] on div at bounding box center [836, 382] width 49 height 98
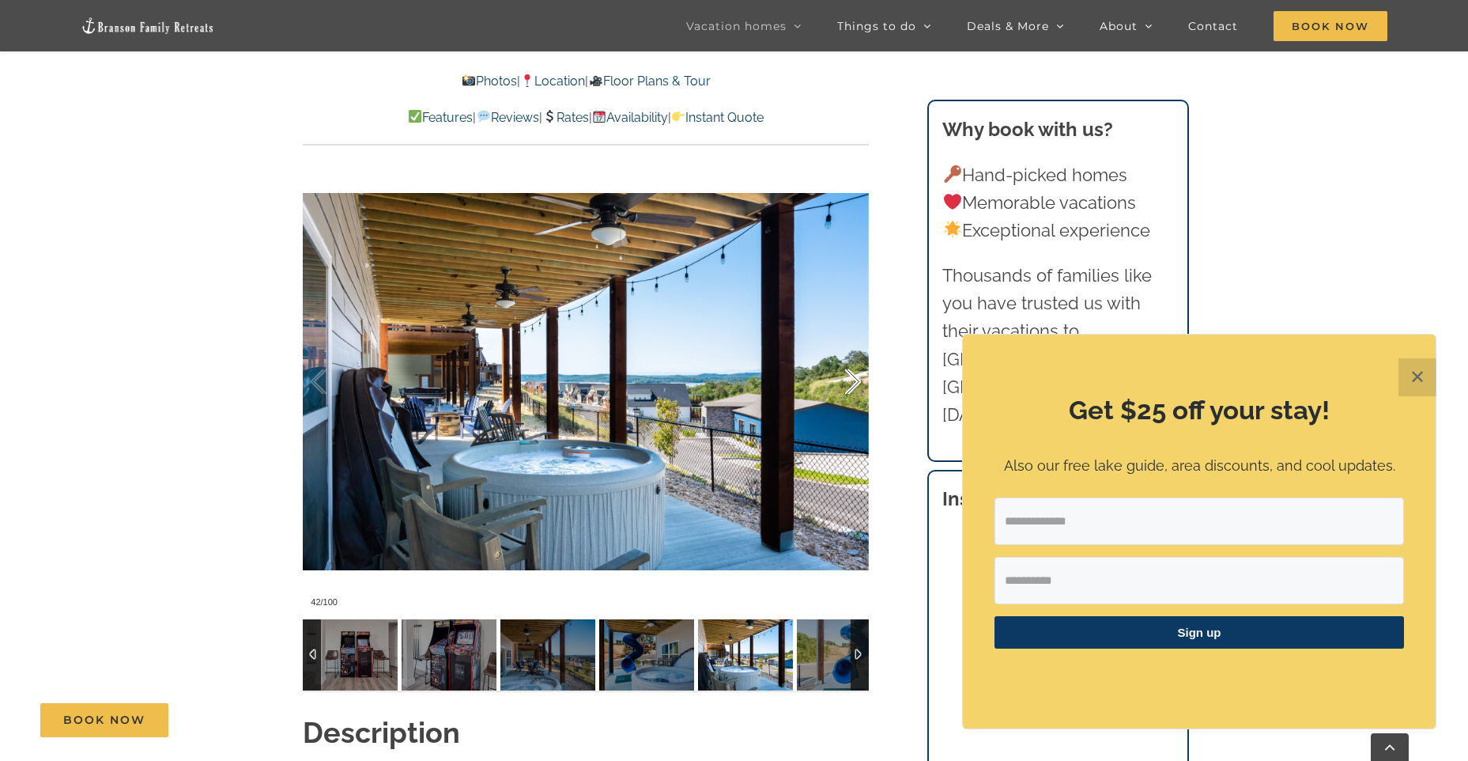
click at [851, 383] on div at bounding box center [836, 382] width 49 height 98
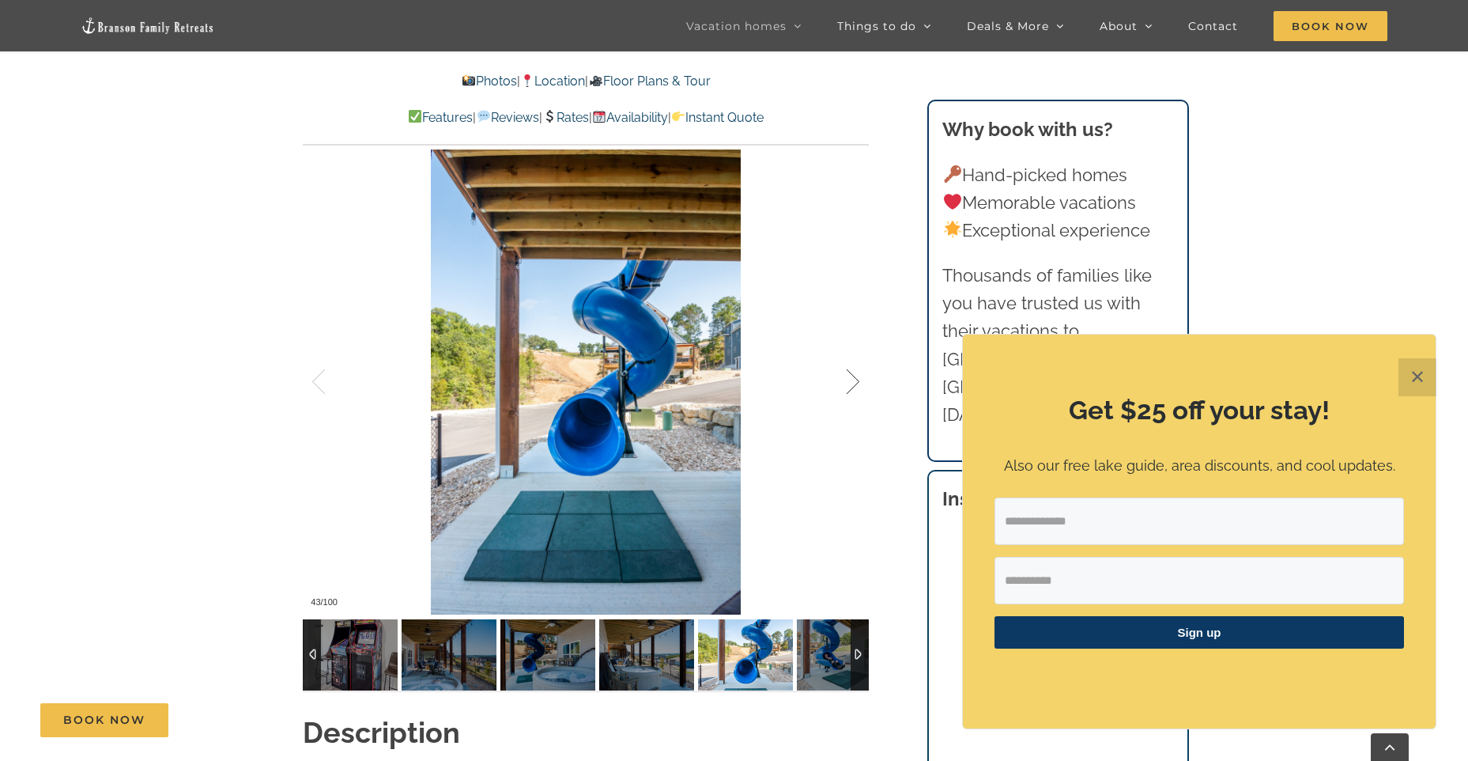
click at [851, 383] on div at bounding box center [836, 382] width 49 height 98
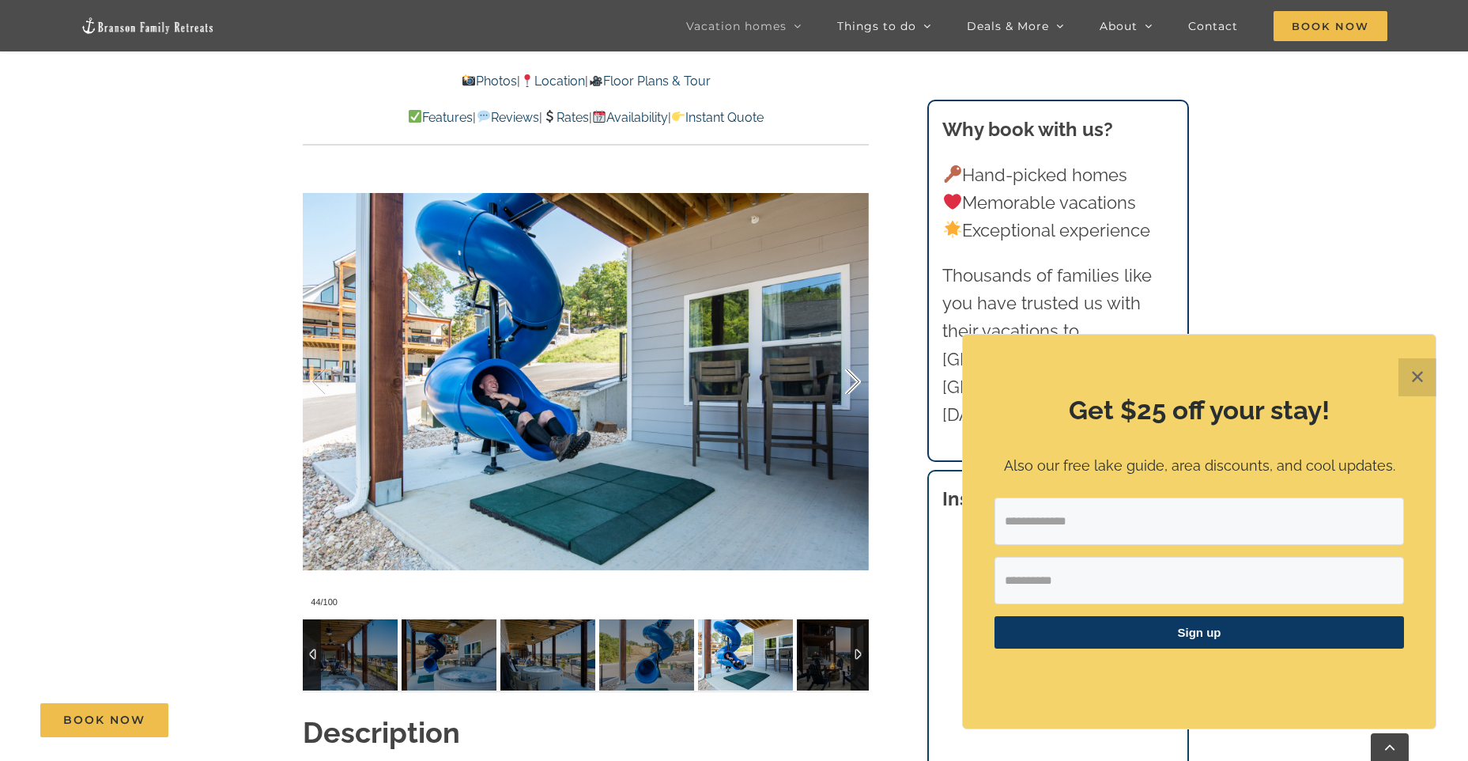
click at [851, 383] on div at bounding box center [836, 382] width 49 height 98
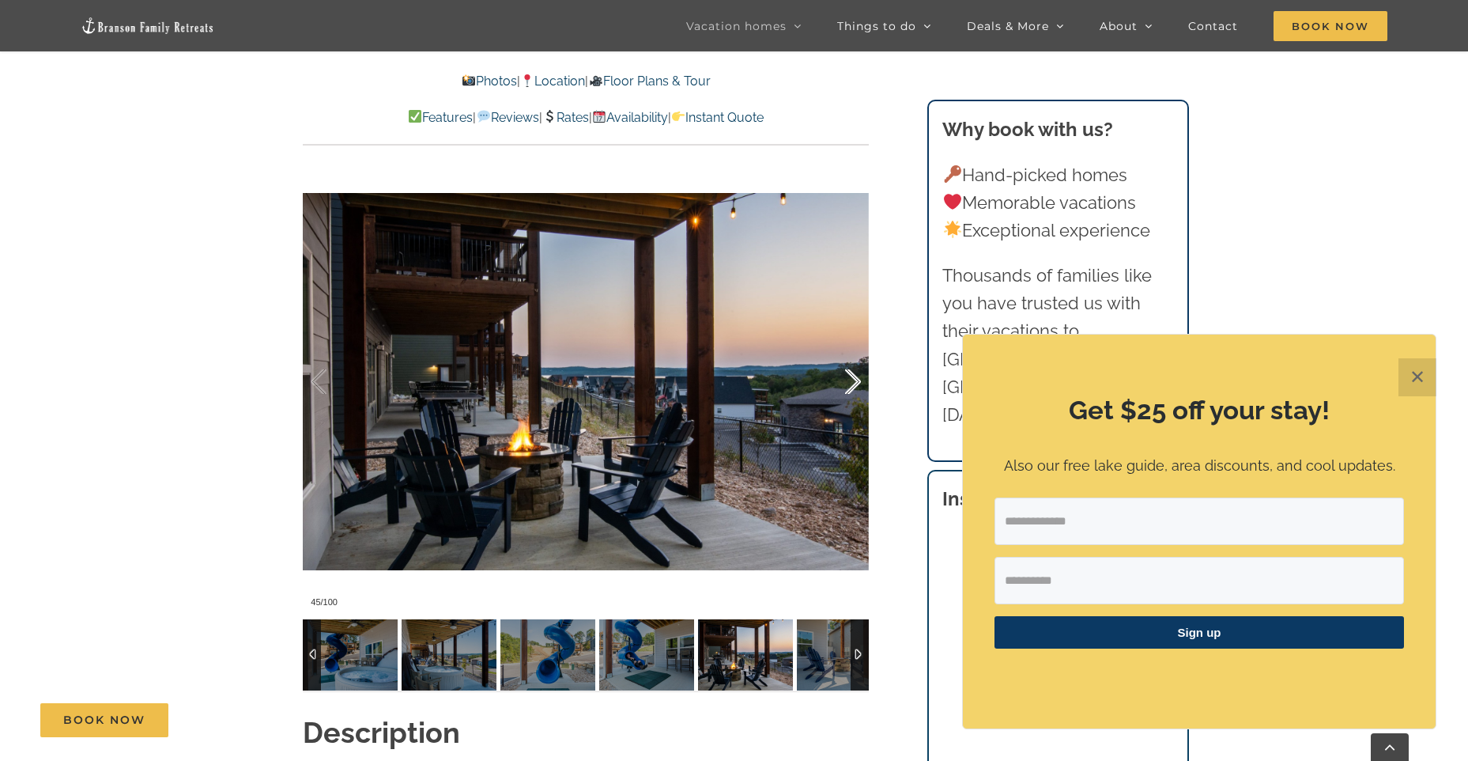
click at [851, 383] on div at bounding box center [836, 382] width 49 height 98
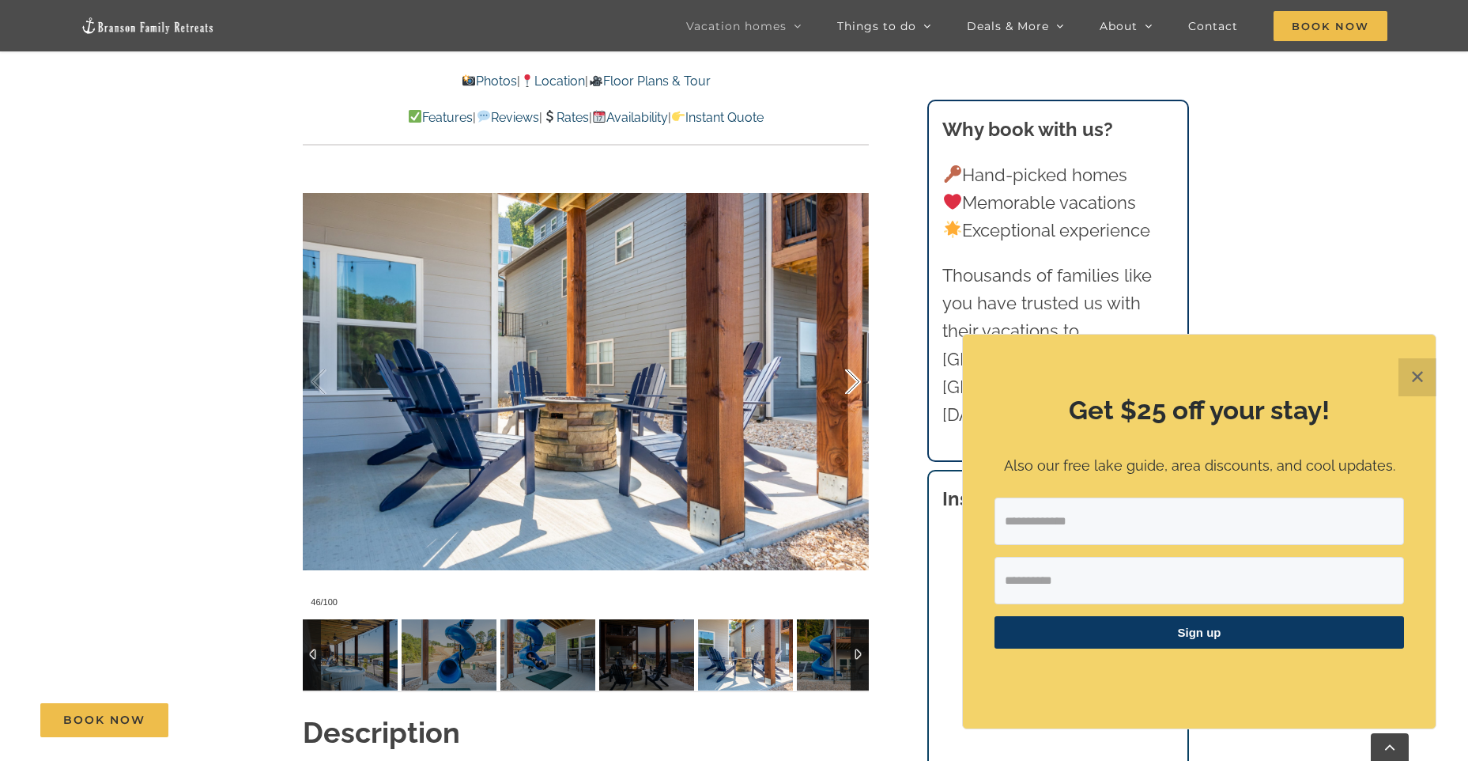
click at [851, 383] on div at bounding box center [836, 382] width 49 height 98
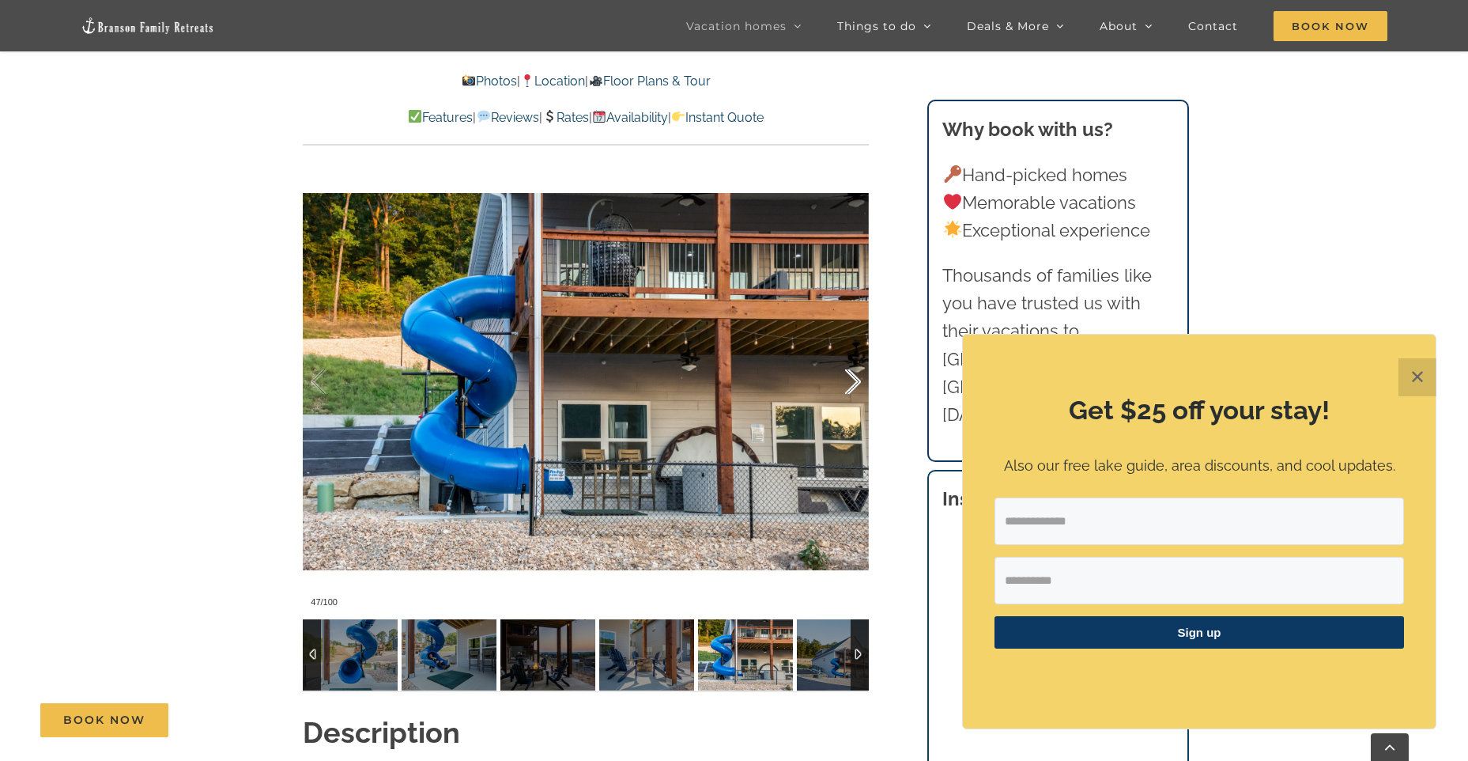
click at [851, 383] on div at bounding box center [836, 382] width 49 height 98
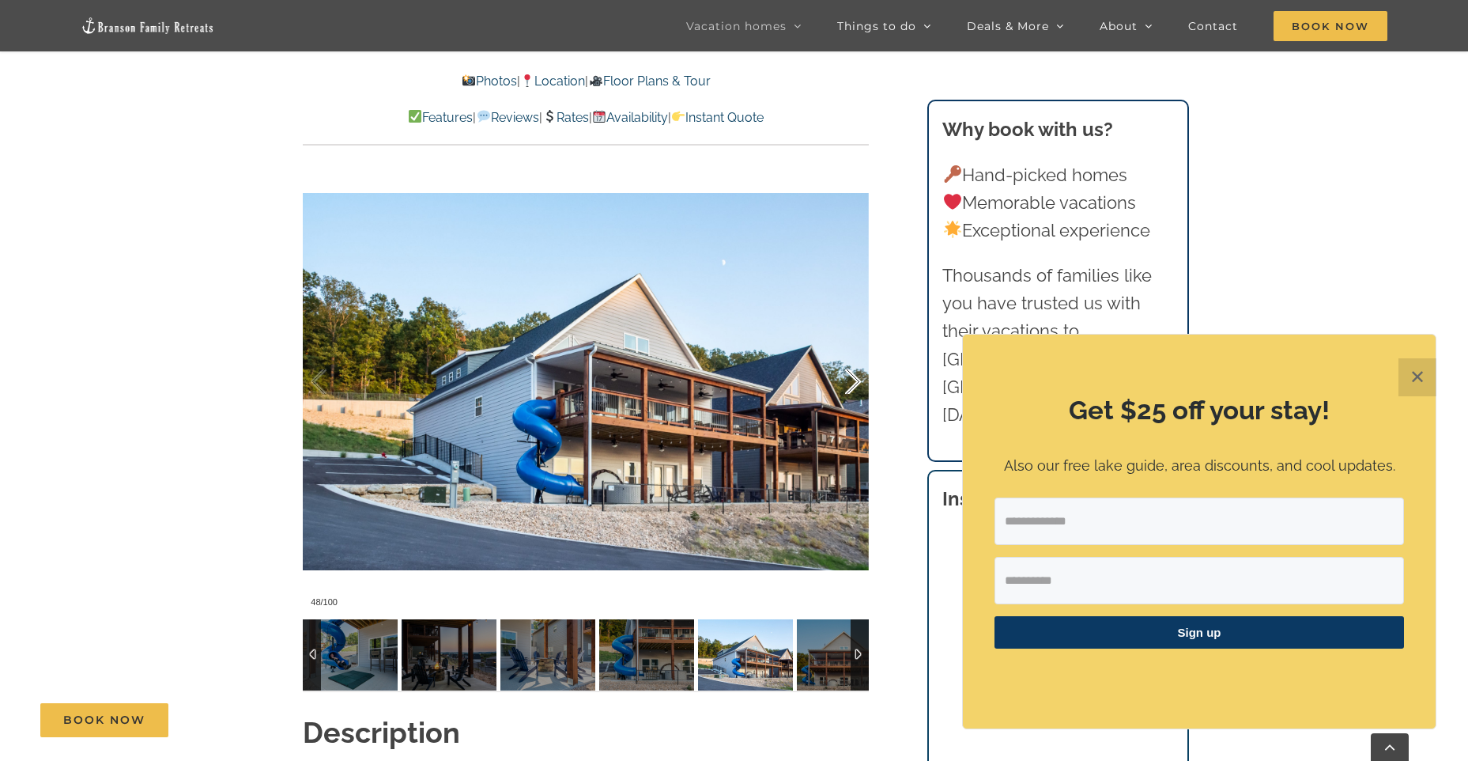
click at [851, 383] on div at bounding box center [836, 382] width 49 height 98
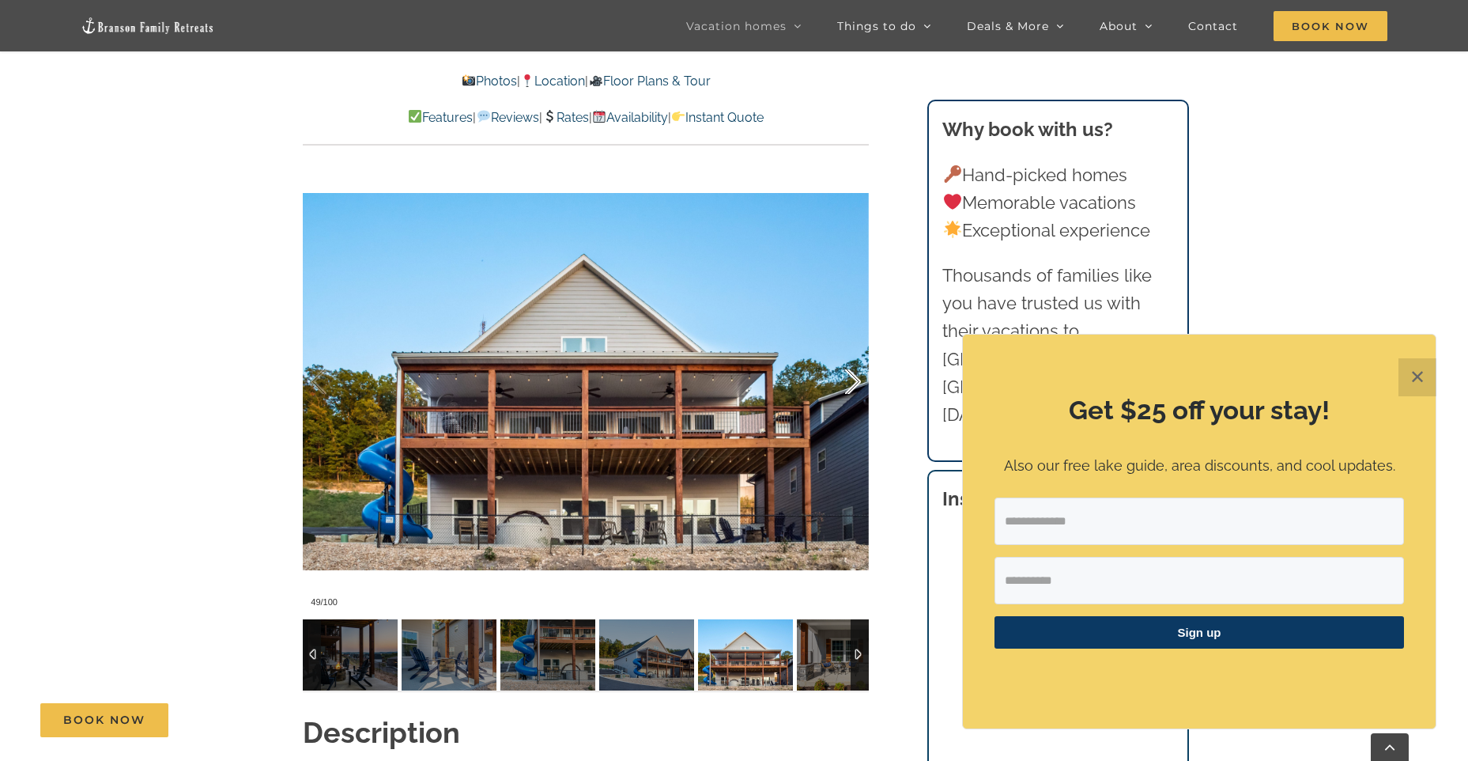
click at [851, 383] on div at bounding box center [836, 382] width 49 height 98
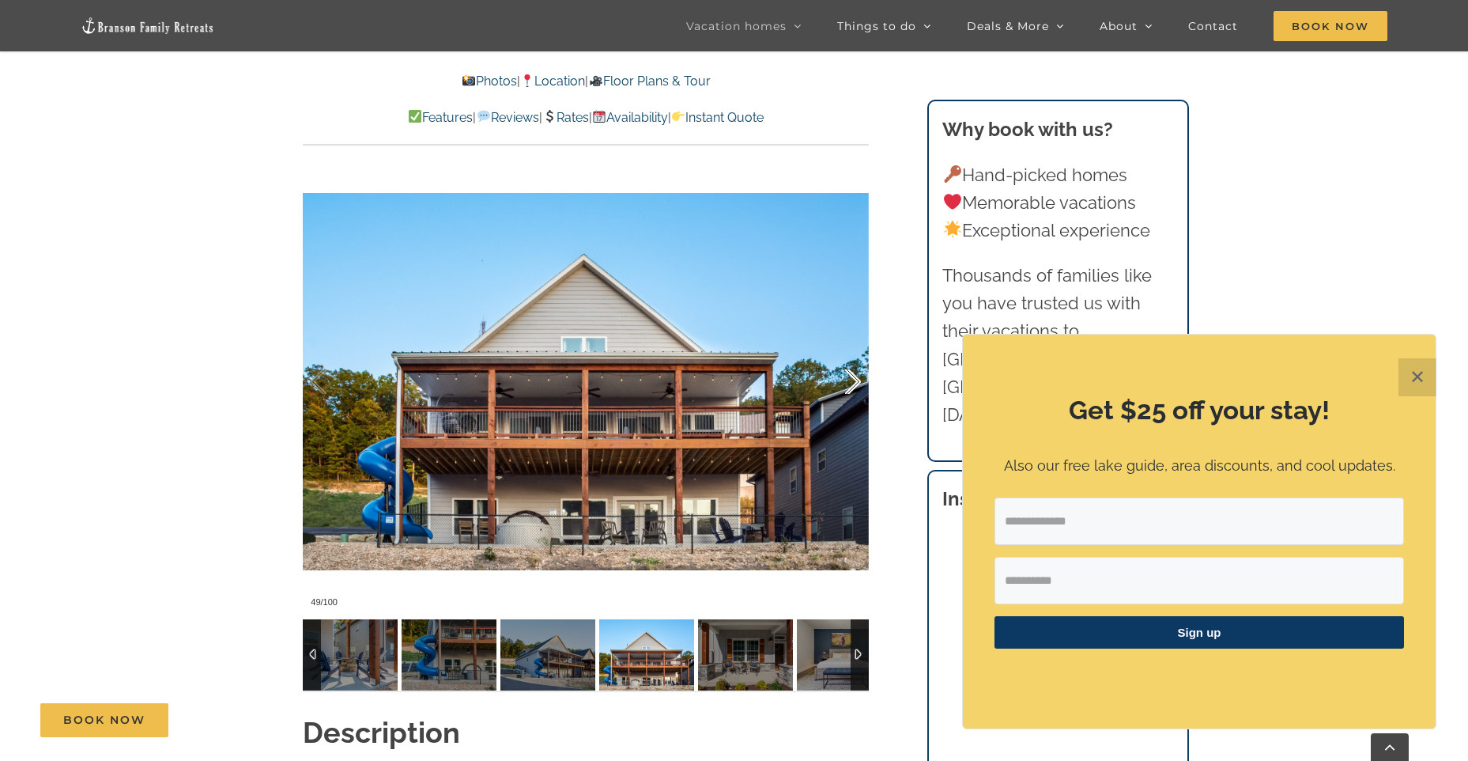
click at [851, 383] on div at bounding box center [836, 382] width 49 height 98
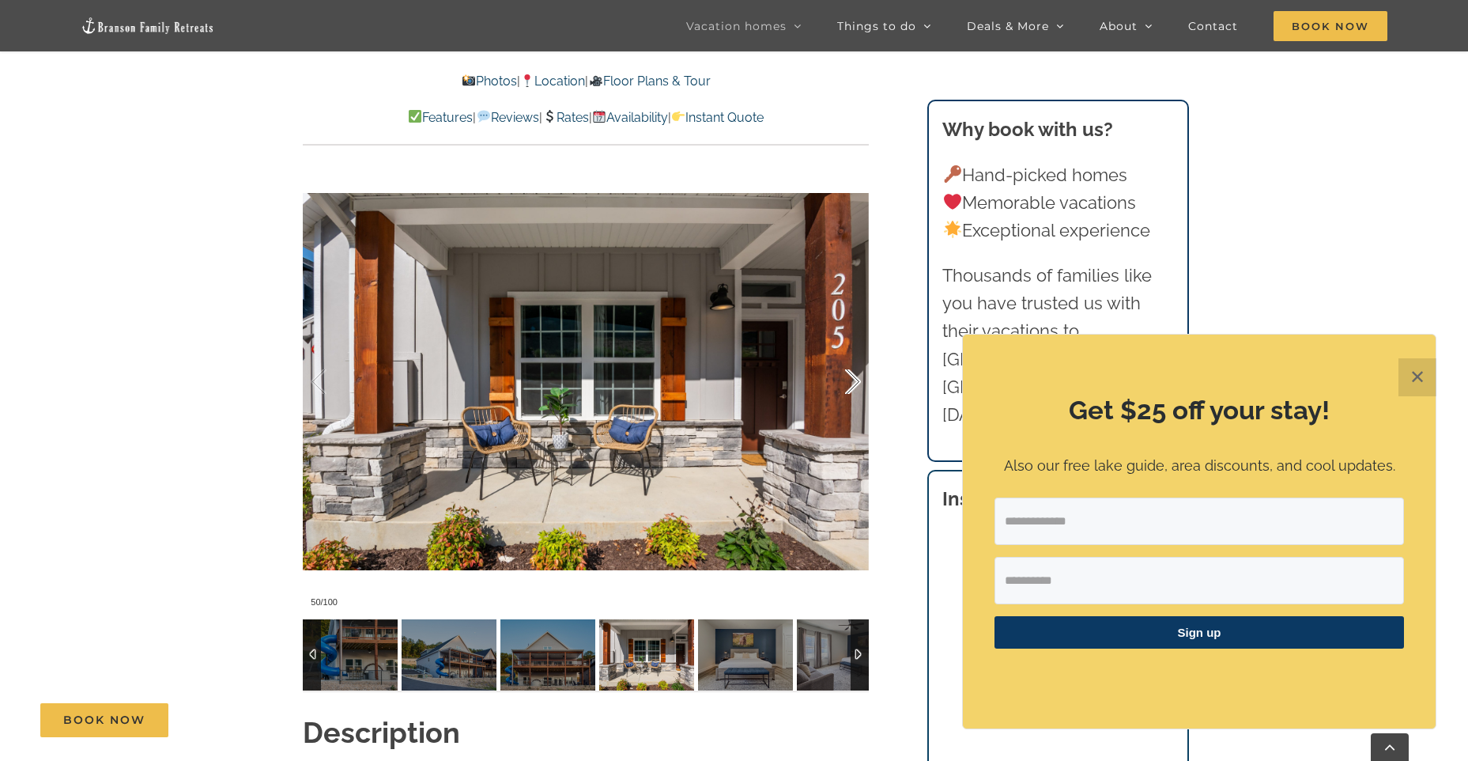
click at [851, 383] on div at bounding box center [836, 382] width 49 height 98
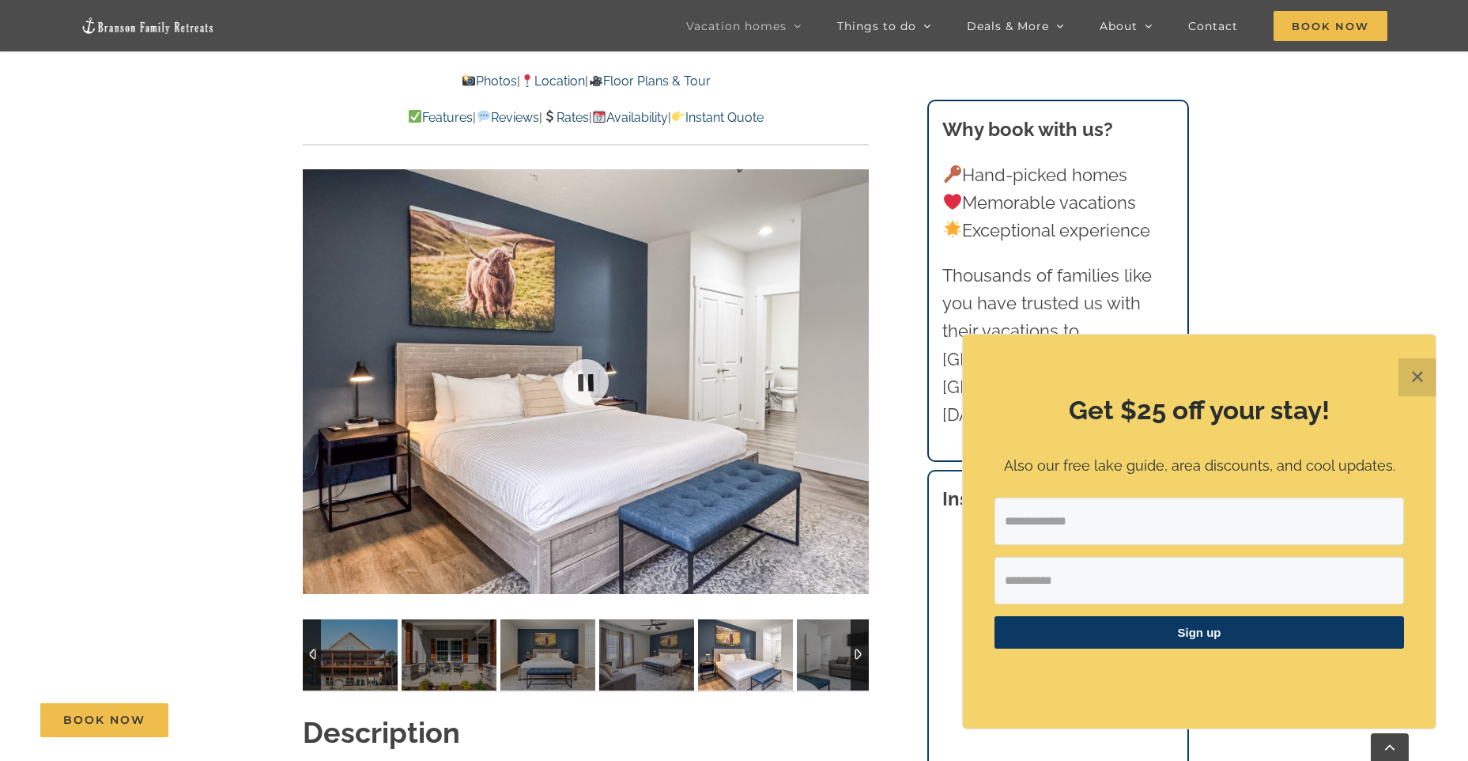
click at [851, 383] on div at bounding box center [586, 381] width 566 height 465
click at [856, 381] on div at bounding box center [836, 382] width 49 height 98
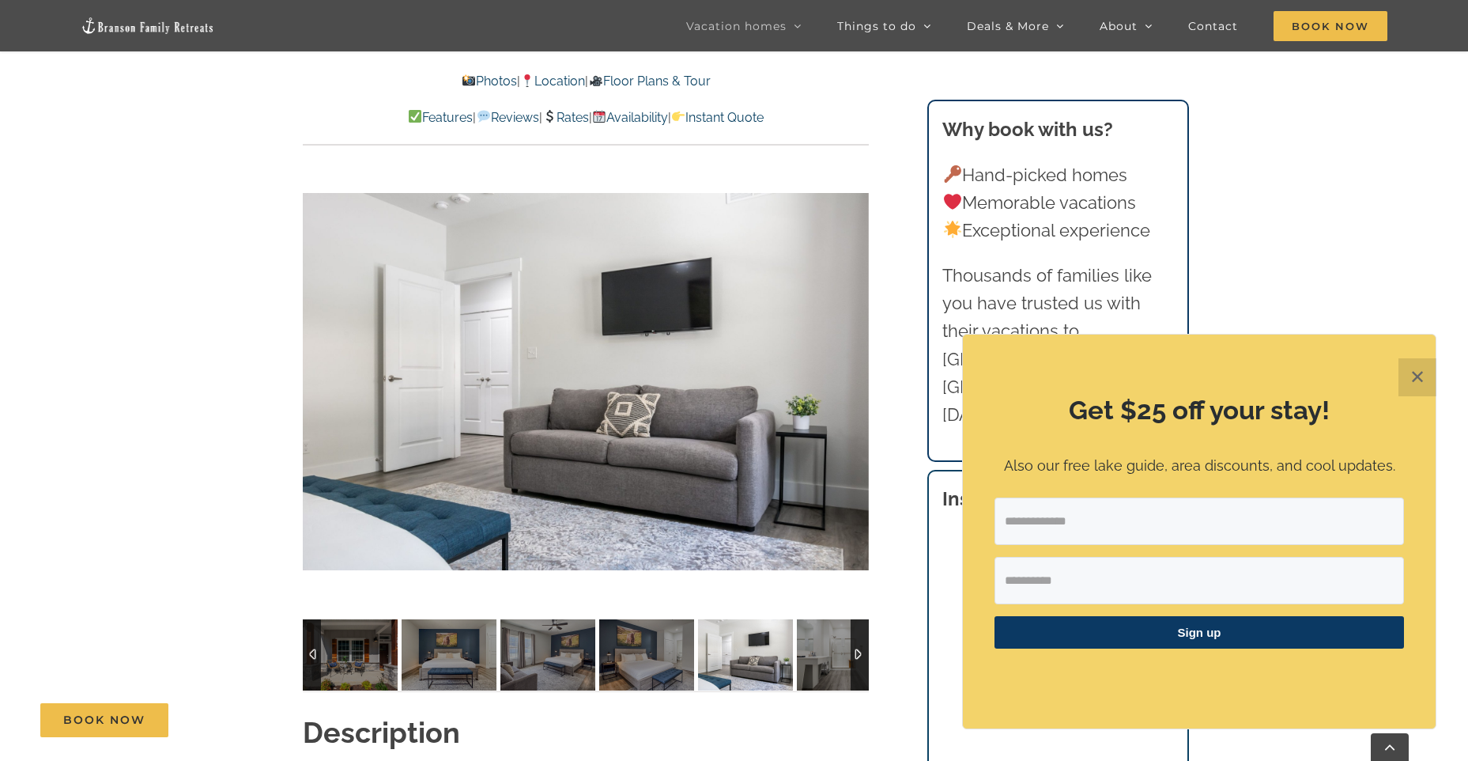
click at [859, 381] on div at bounding box center [883, 382] width 49 height 98
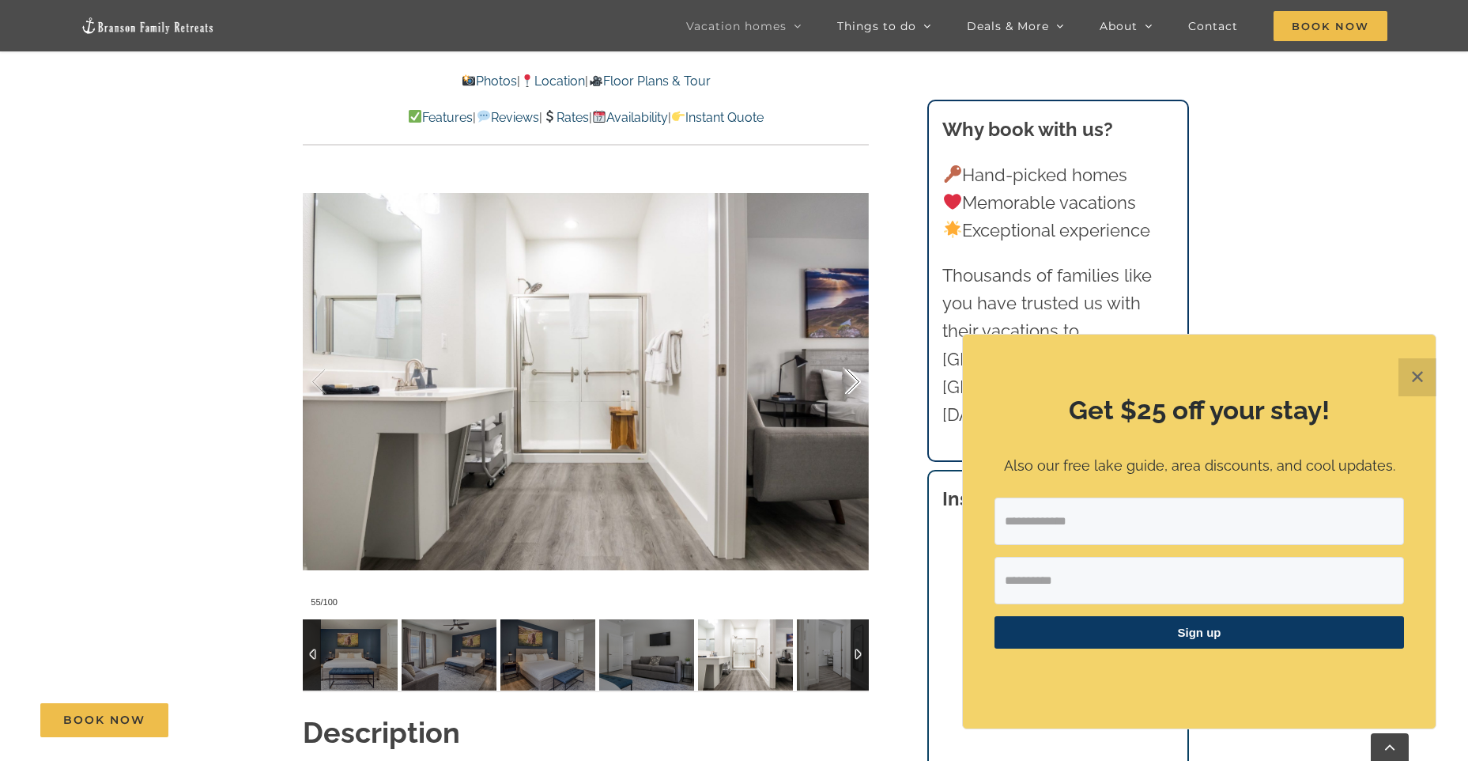
click at [856, 381] on div at bounding box center [836, 382] width 49 height 98
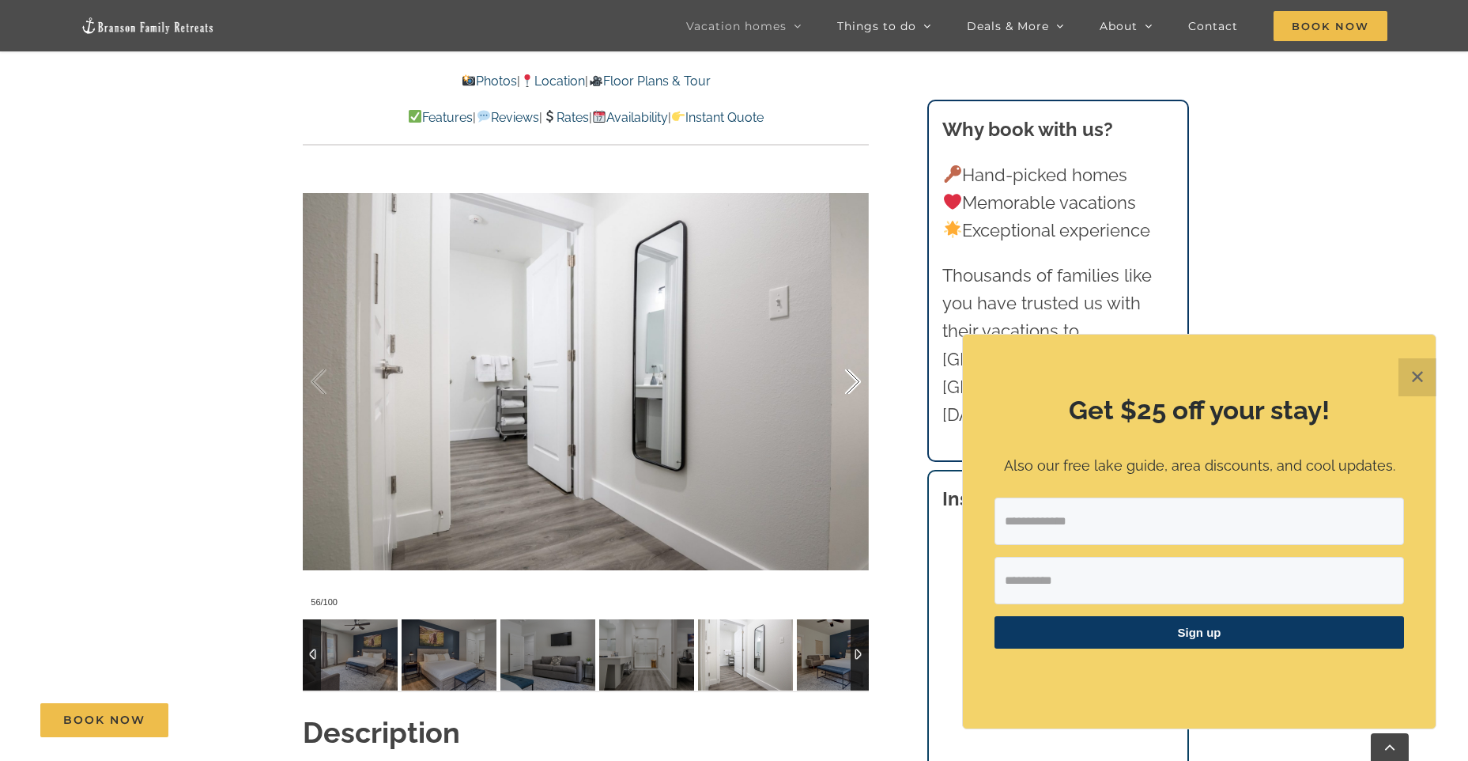
click at [856, 381] on div at bounding box center [836, 382] width 49 height 98
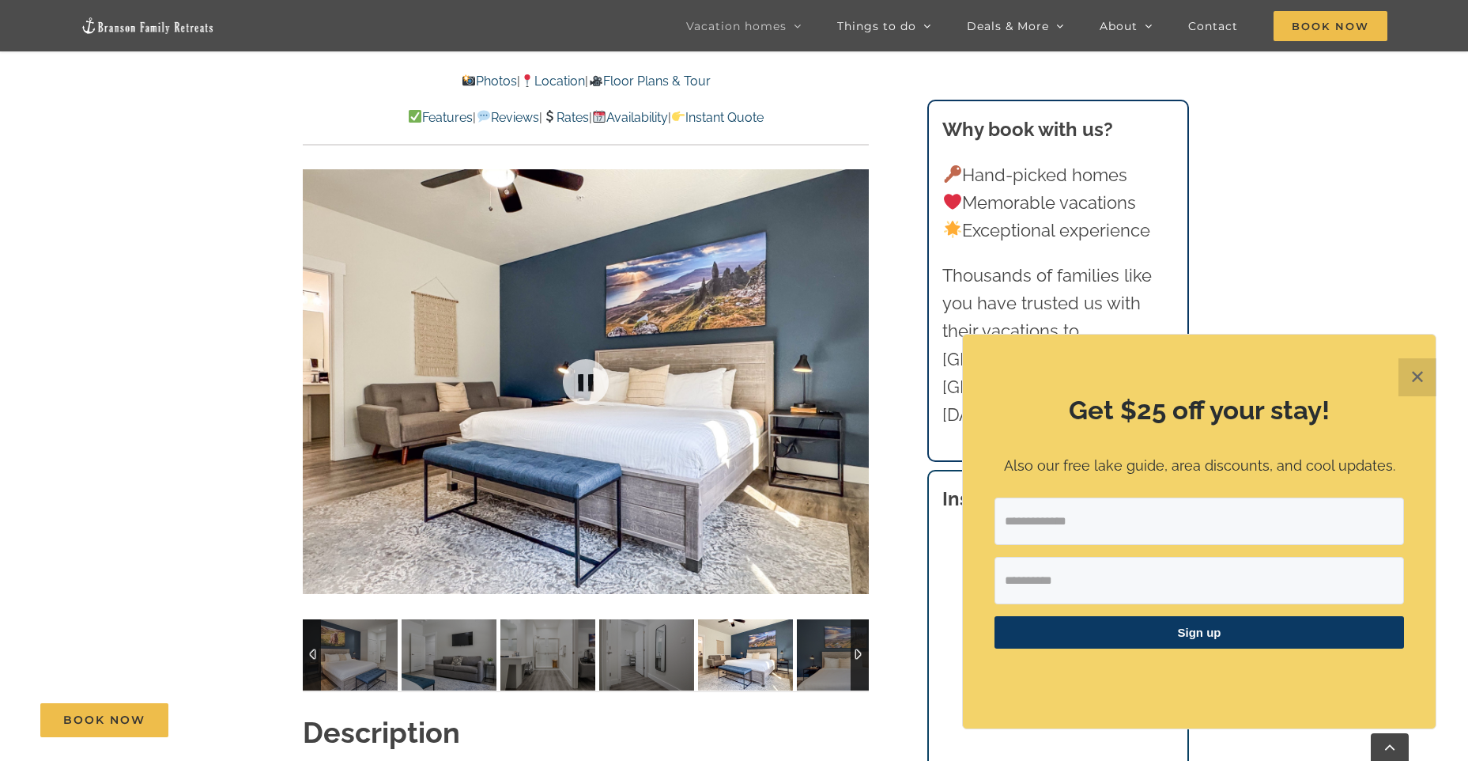
click at [856, 381] on div "57 / 100" at bounding box center [586, 381] width 566 height 465
click at [1417, 373] on button "✕" at bounding box center [1417, 377] width 38 height 38
